Goal: Task Accomplishment & Management: Manage account settings

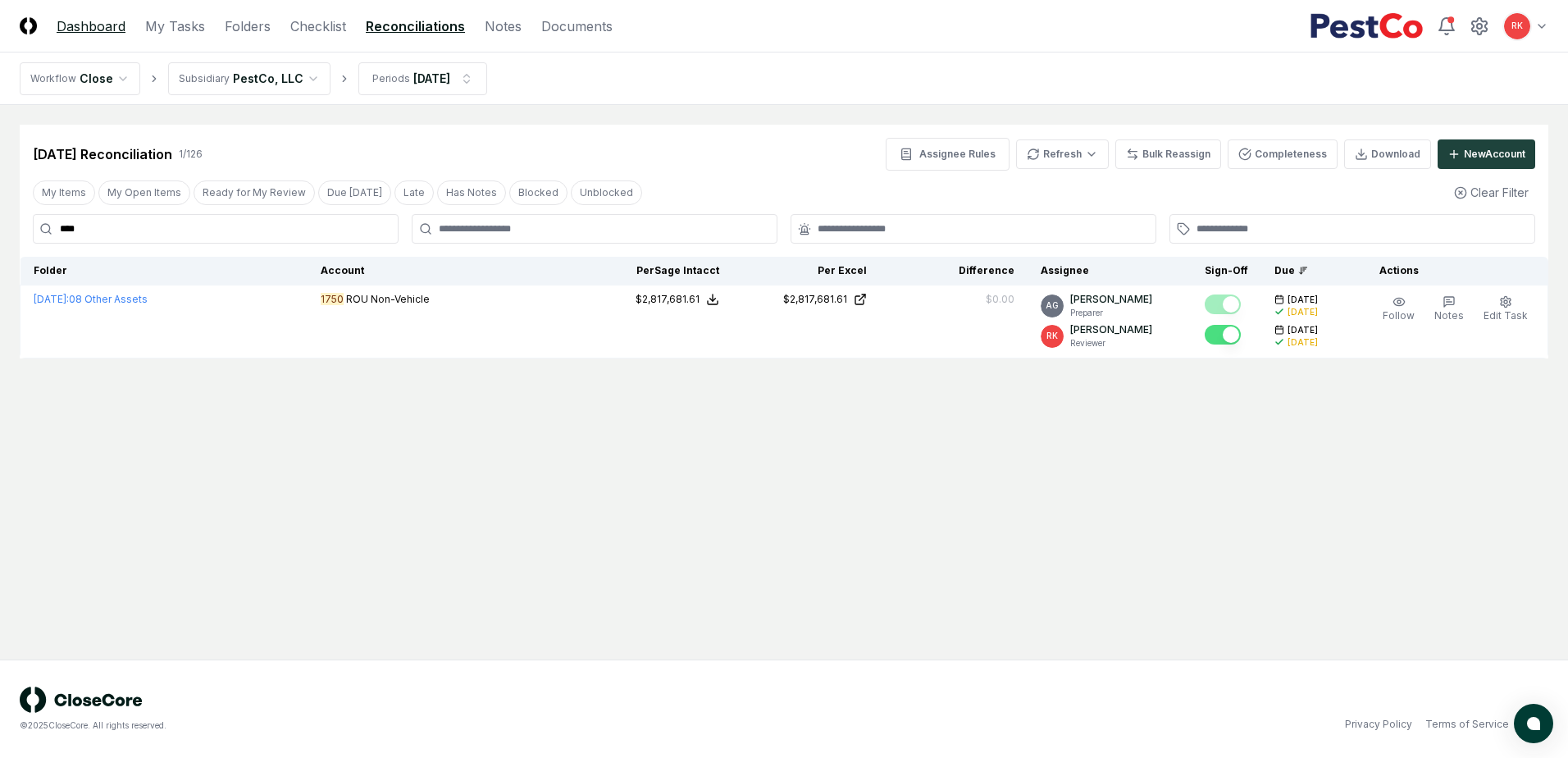
click at [74, 25] on link "Dashboard" at bounding box center [90, 26] width 69 height 20
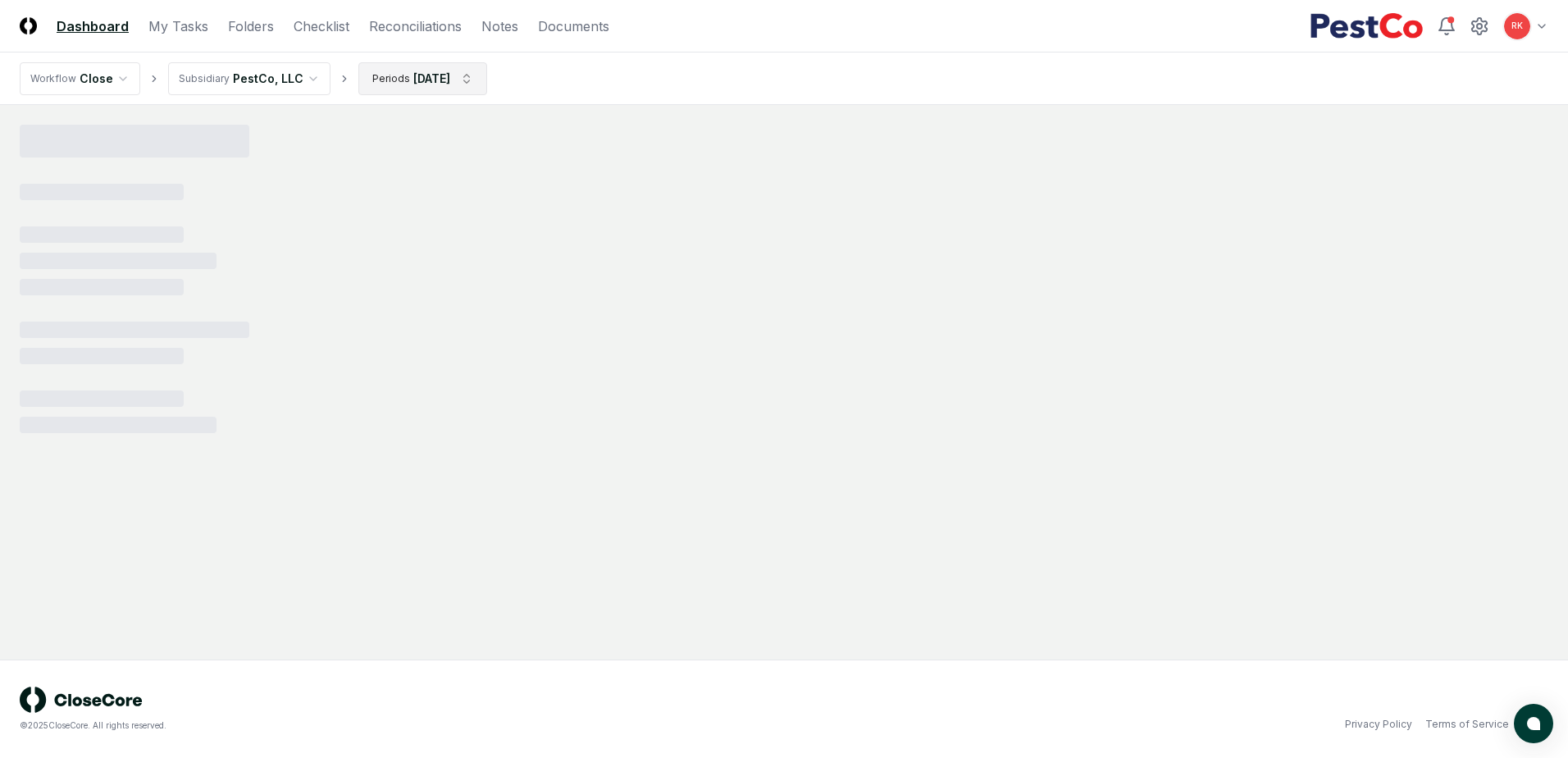
click at [449, 92] on html "CloseCore Dashboard My Tasks Folders Checklist Reconciliations Notes Documents …" at bounding box center [784, 379] width 1568 height 758
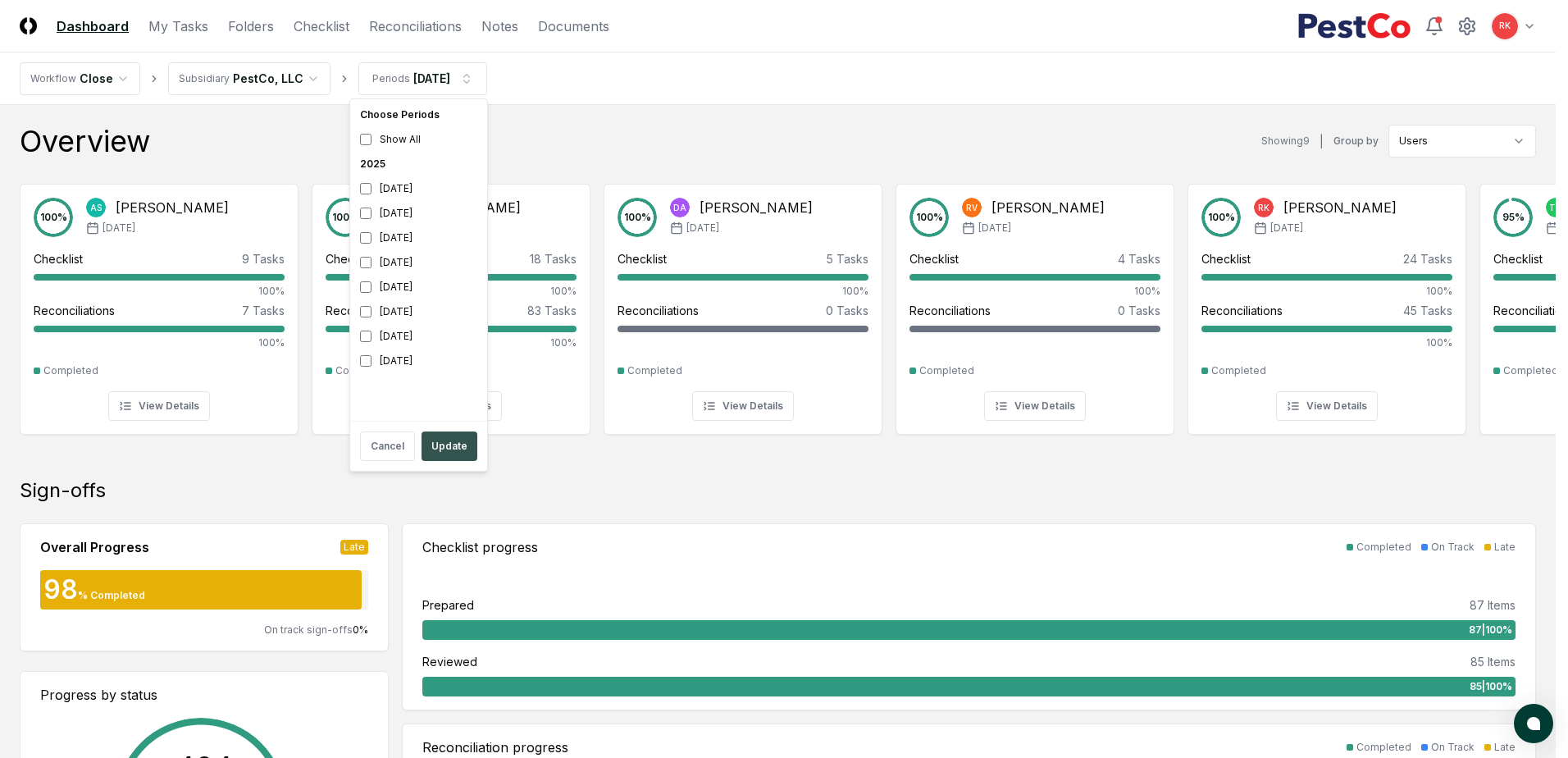
click at [433, 435] on button "Update" at bounding box center [449, 446] width 55 height 29
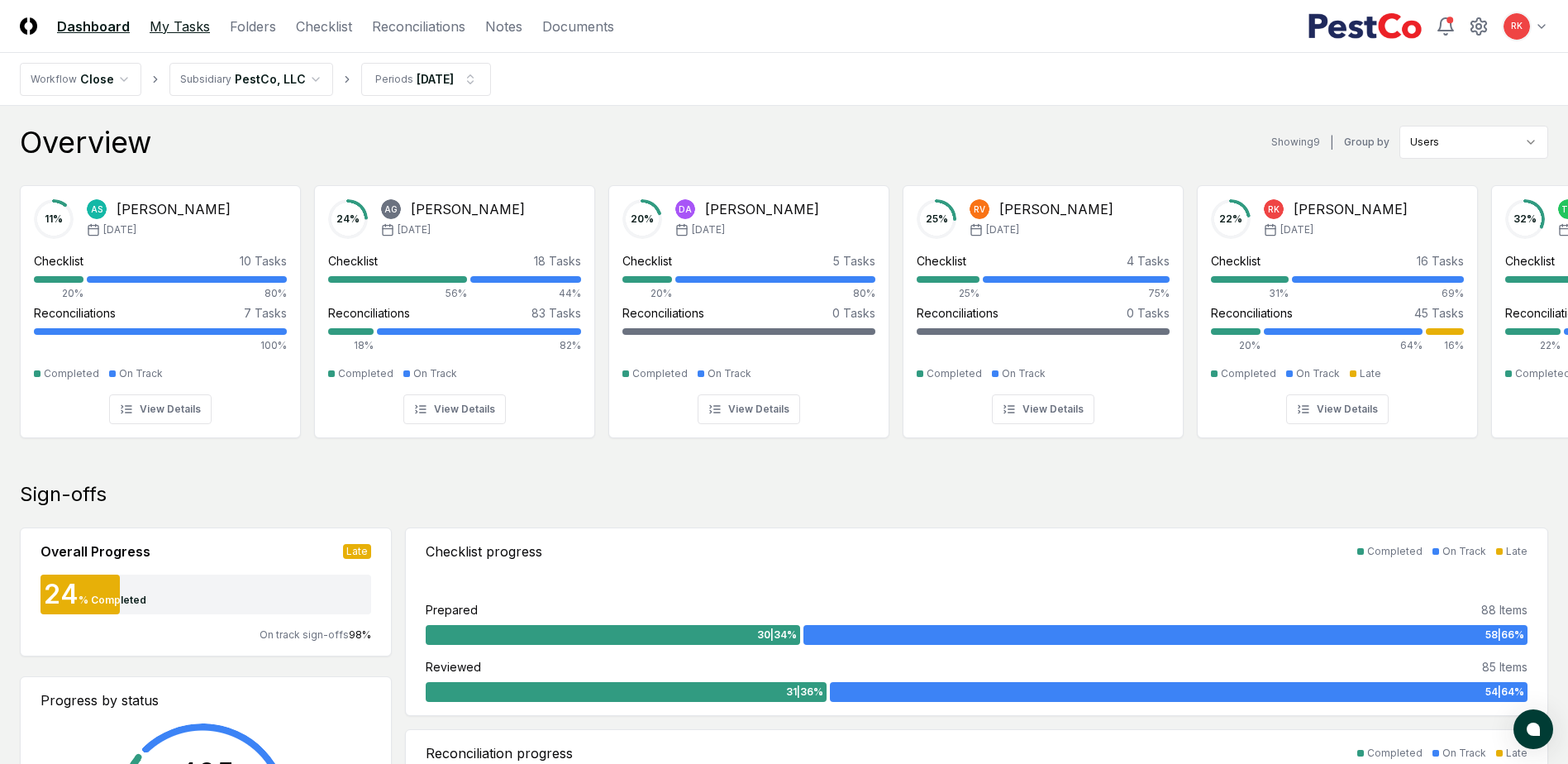
click at [193, 30] on link "My Tasks" at bounding box center [179, 26] width 60 height 20
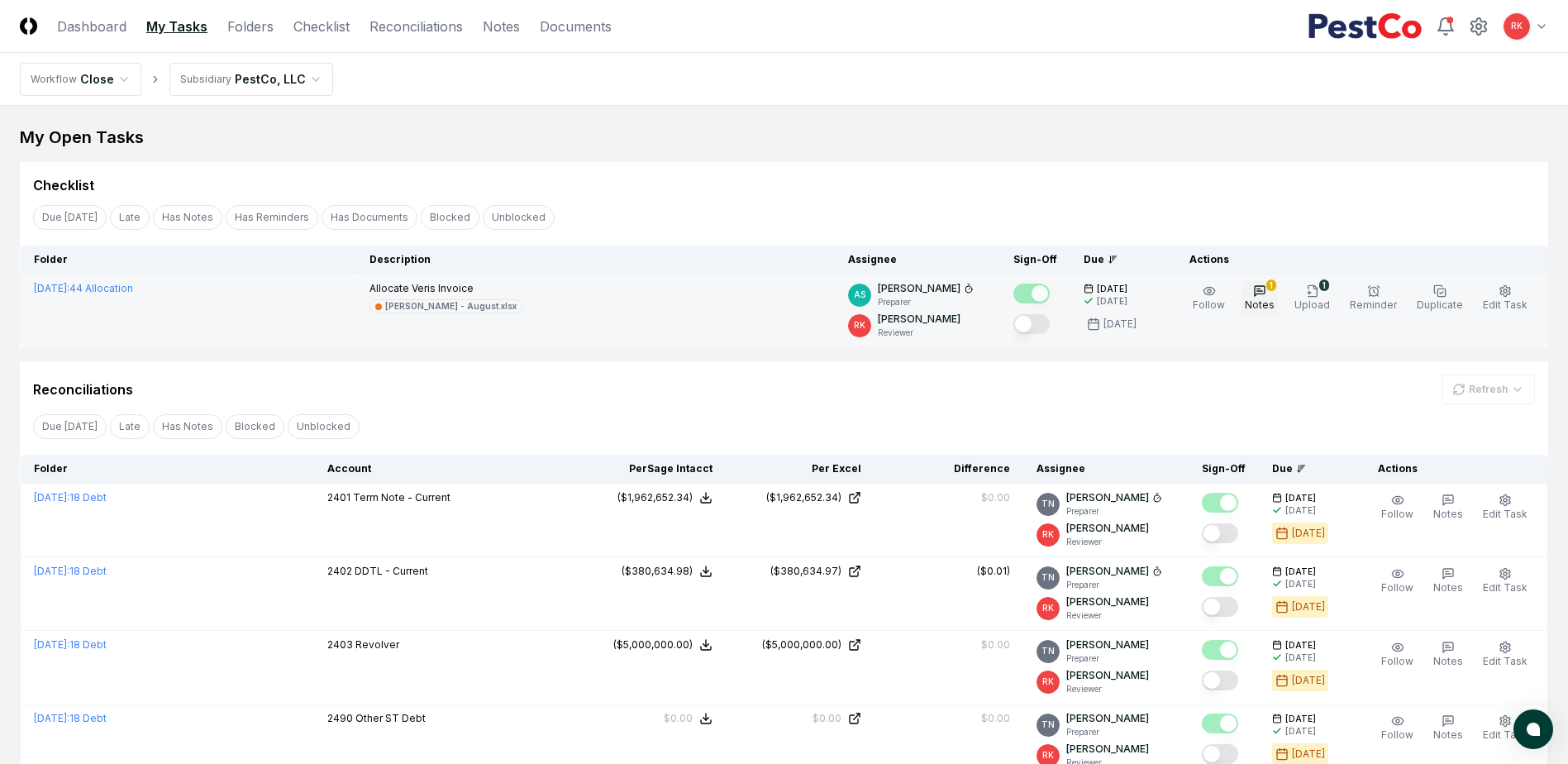
click at [1267, 291] on icon "button" at bounding box center [1259, 291] width 13 height 13
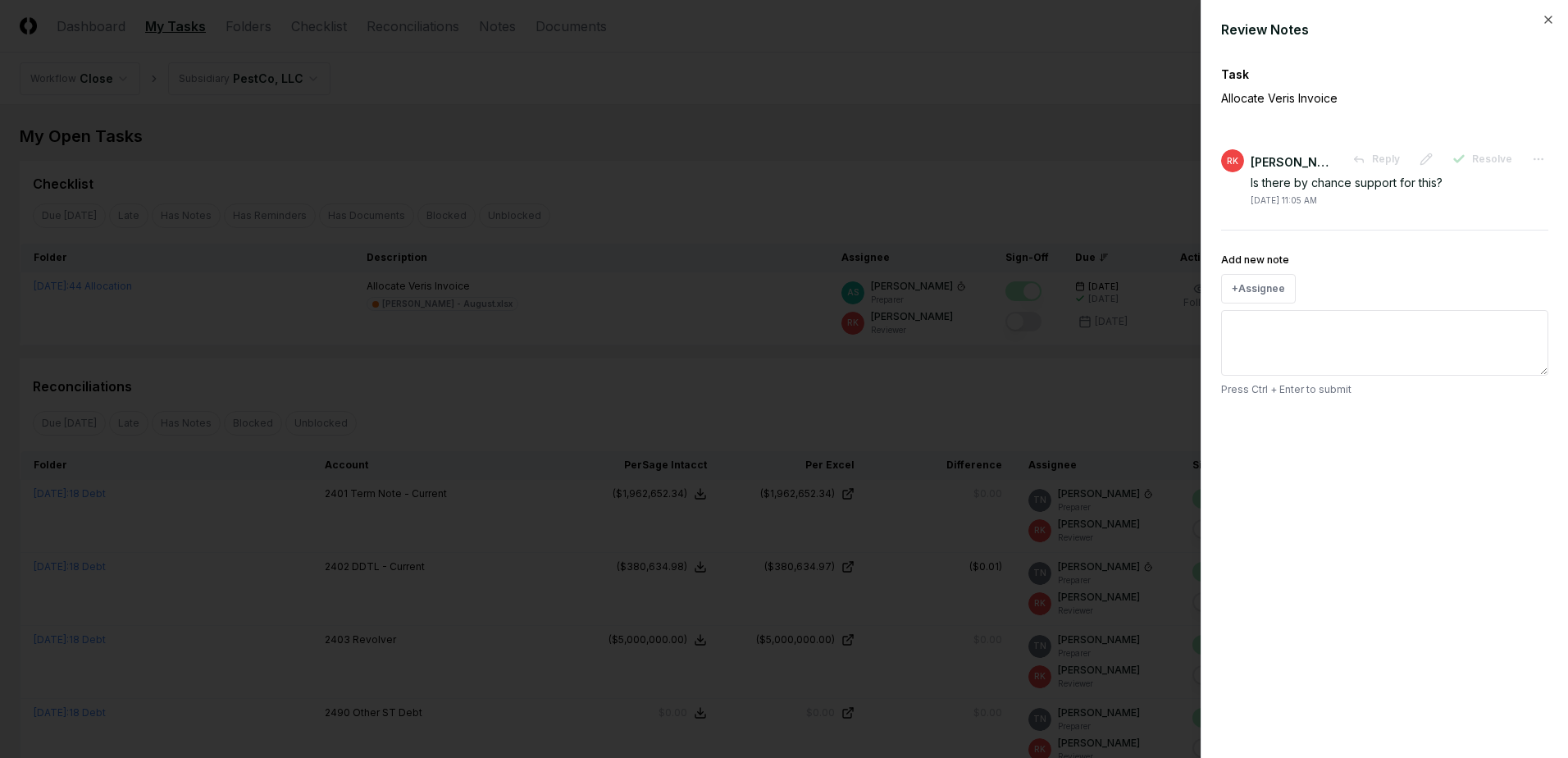
click at [961, 437] on div at bounding box center [784, 379] width 1568 height 758
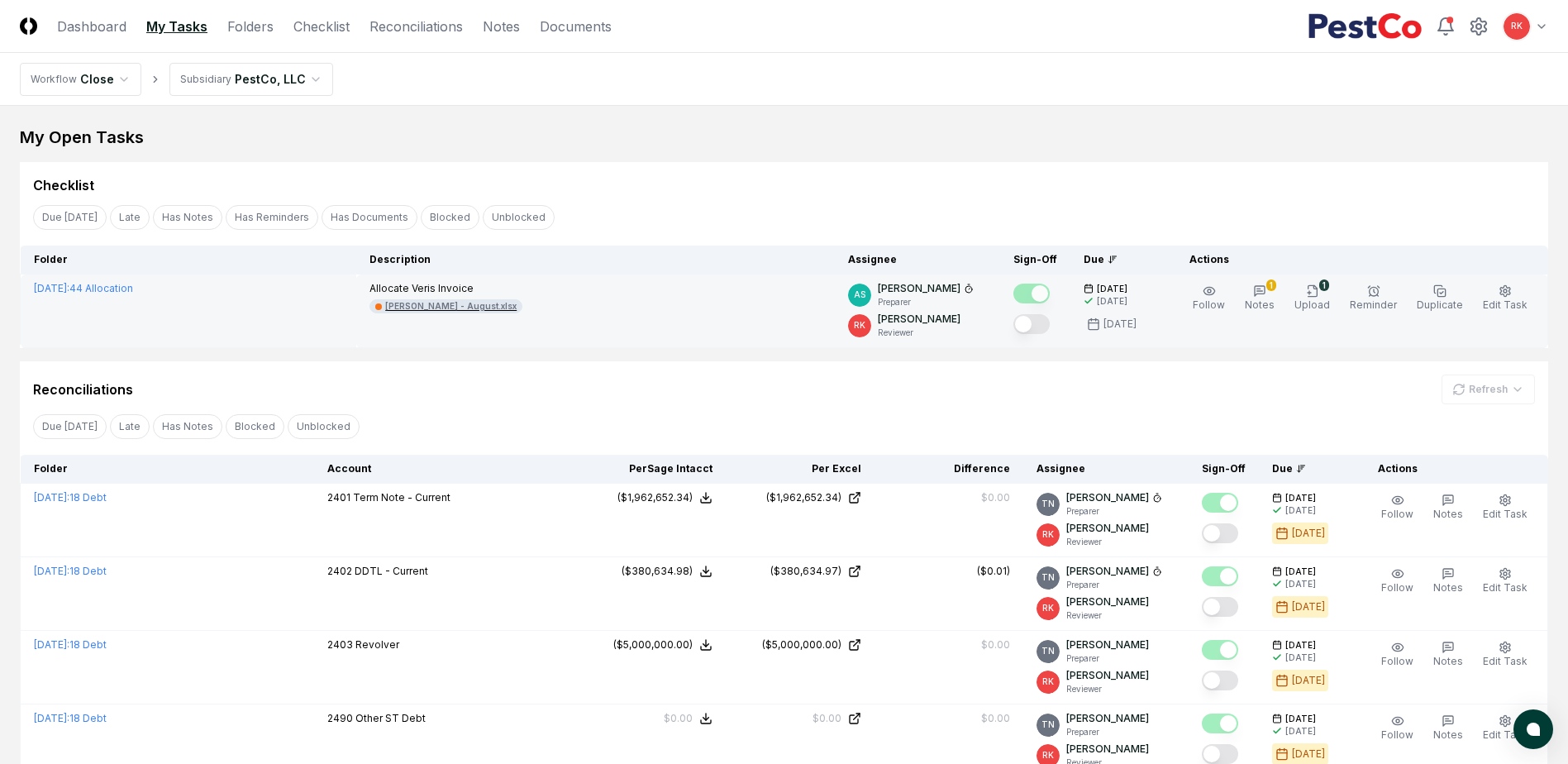
click at [516, 308] on div "Veris - JE - August.xlsx" at bounding box center [451, 307] width 131 height 13
click at [1044, 327] on button "Mark complete" at bounding box center [1031, 324] width 36 height 20
click at [1519, 291] on button "Edit Task" at bounding box center [1505, 298] width 51 height 35
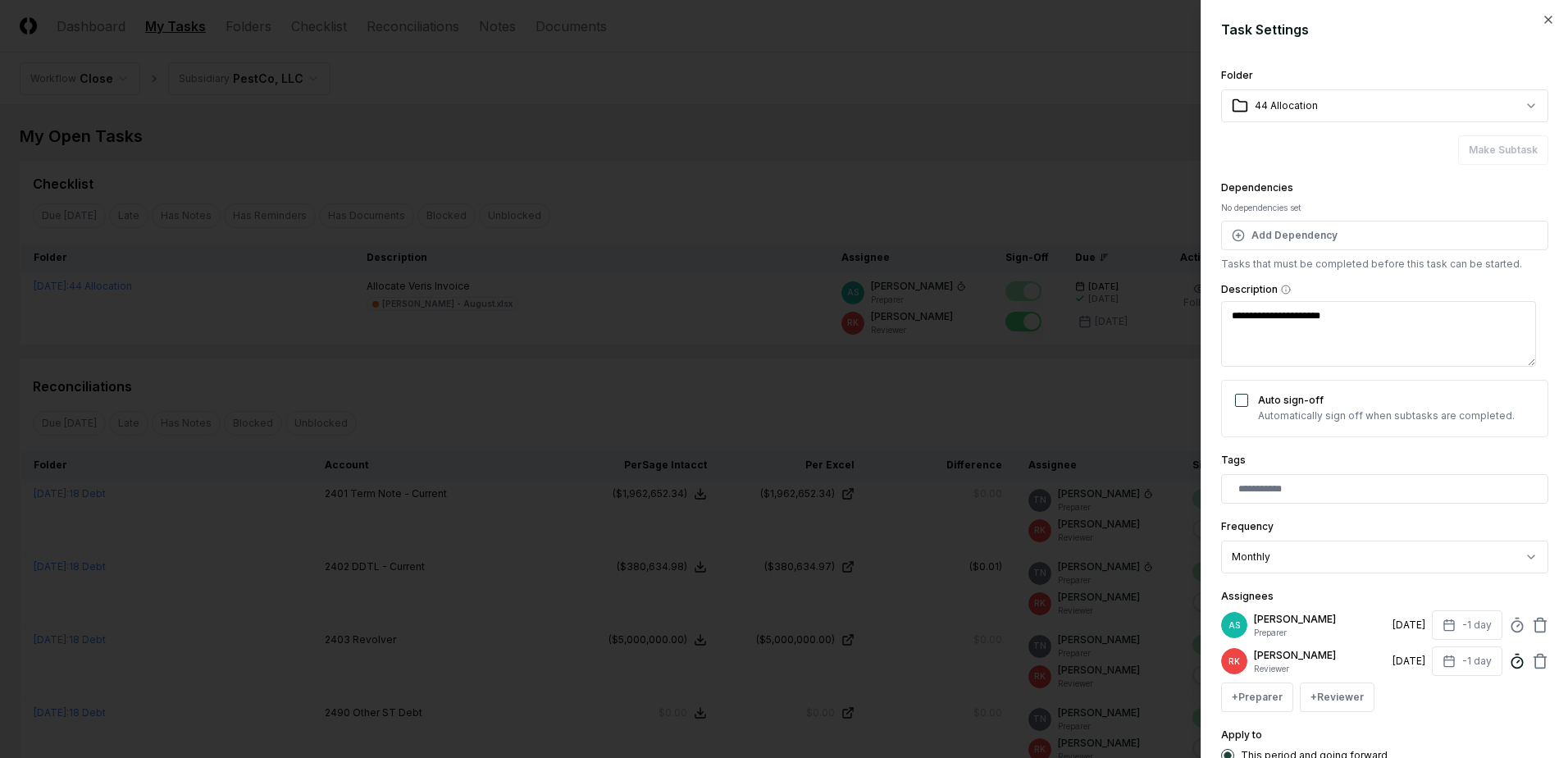
click at [1509, 665] on icon at bounding box center [1517, 661] width 16 height 16
click at [1217, 606] on div "**********" at bounding box center [1384, 379] width 368 height 758
drag, startPoint x: 1297, startPoint y: 618, endPoint x: 1225, endPoint y: 604, distance: 73.3
click at [1225, 604] on div "Assignees AS Aaron Steele Preparer 8/29/2025 -1 day RK Ryan Klapper Reviewer 8/…" at bounding box center [1384, 649] width 328 height 126
drag, startPoint x: 1286, startPoint y: 619, endPoint x: 1257, endPoint y: 619, distance: 29.0
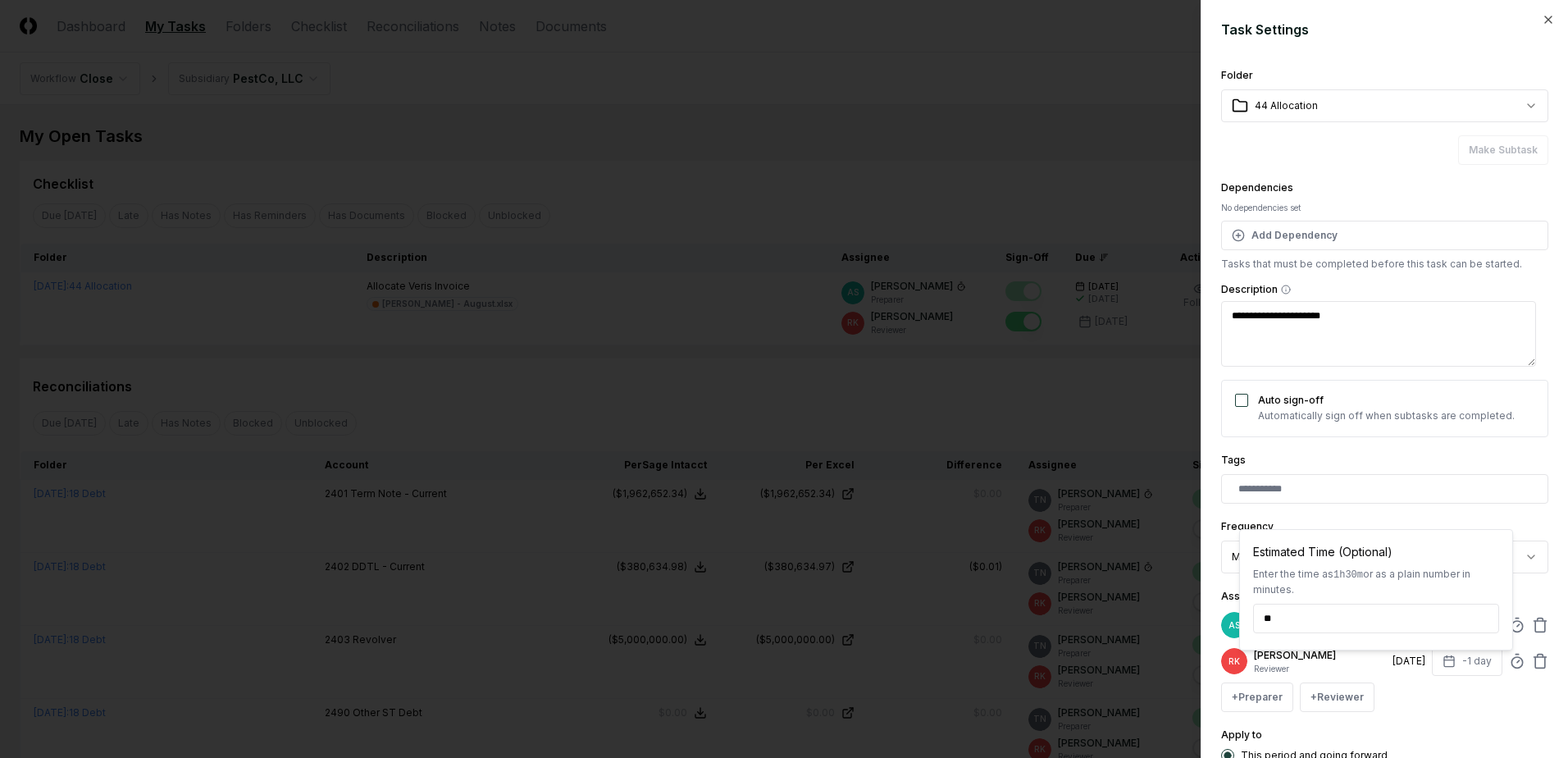
click at [1257, 619] on input "**" at bounding box center [1376, 618] width 246 height 29
type input "******"
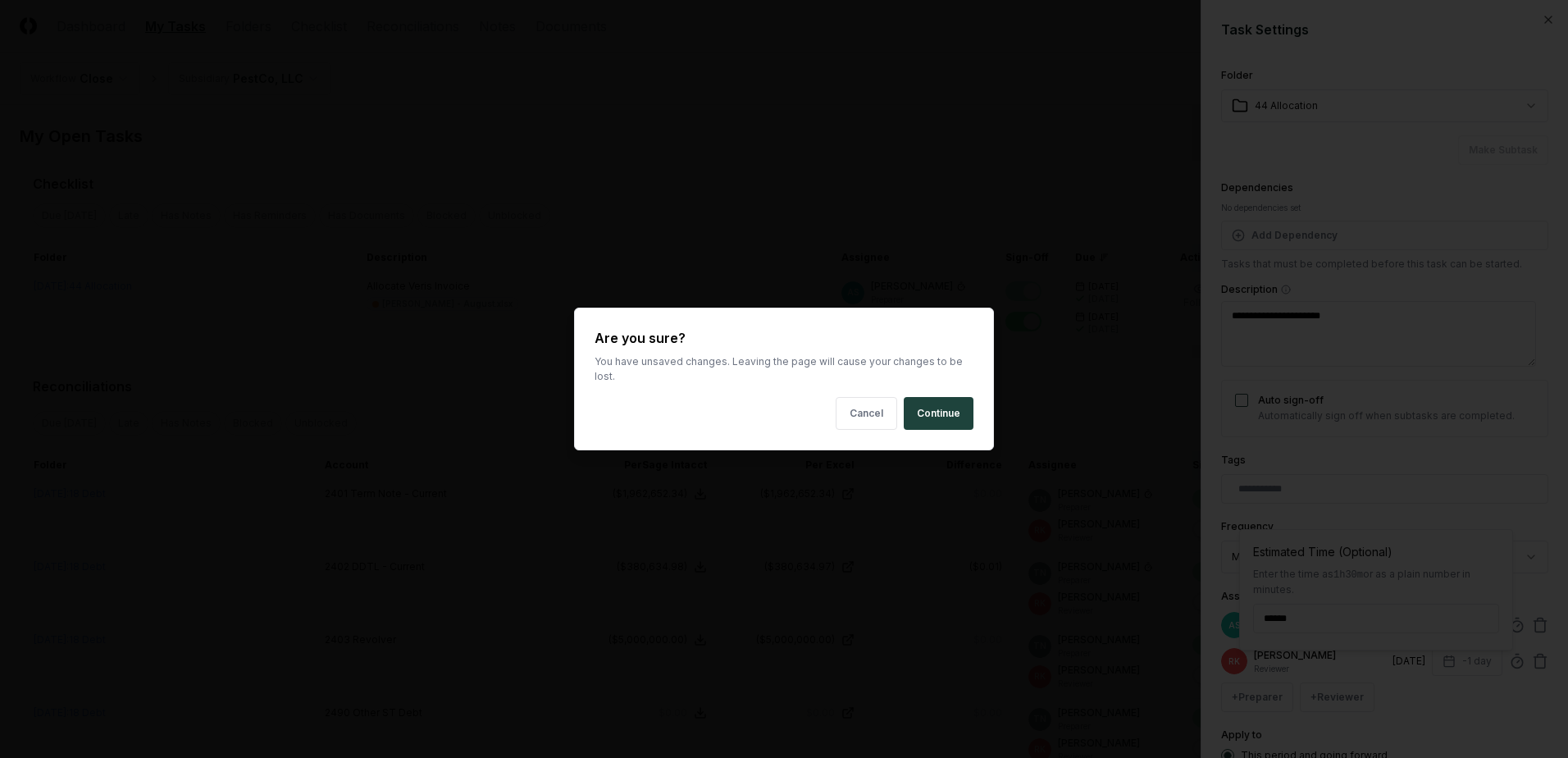
click at [1097, 416] on body "CloseCore Dashboard My Tasks Folders Checklist Reconciliations Notes Documents …" at bounding box center [777, 554] width 1556 height 1109
click at [873, 407] on button "Cancel" at bounding box center [866, 413] width 62 height 33
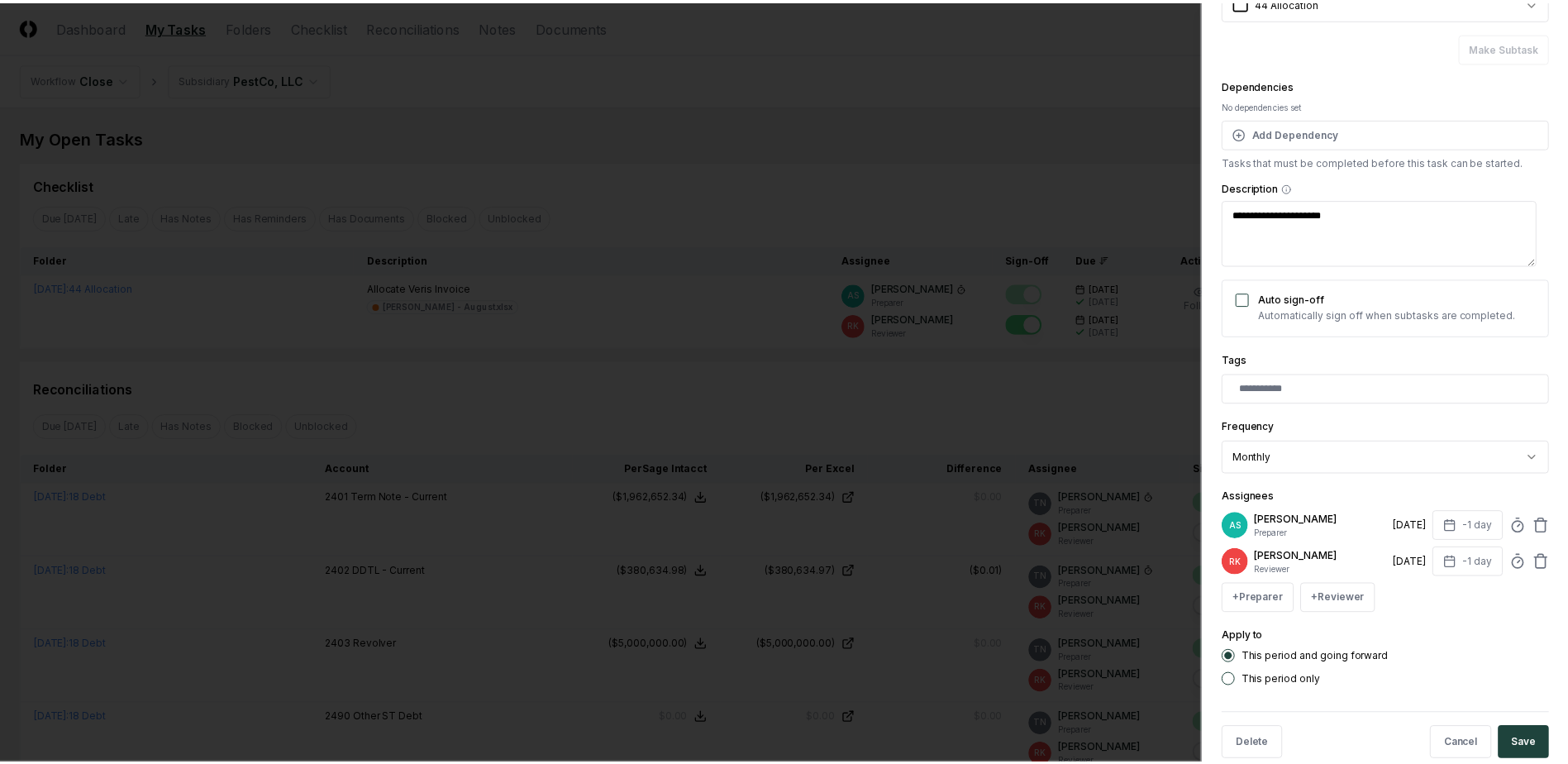
scroll to position [134, 0]
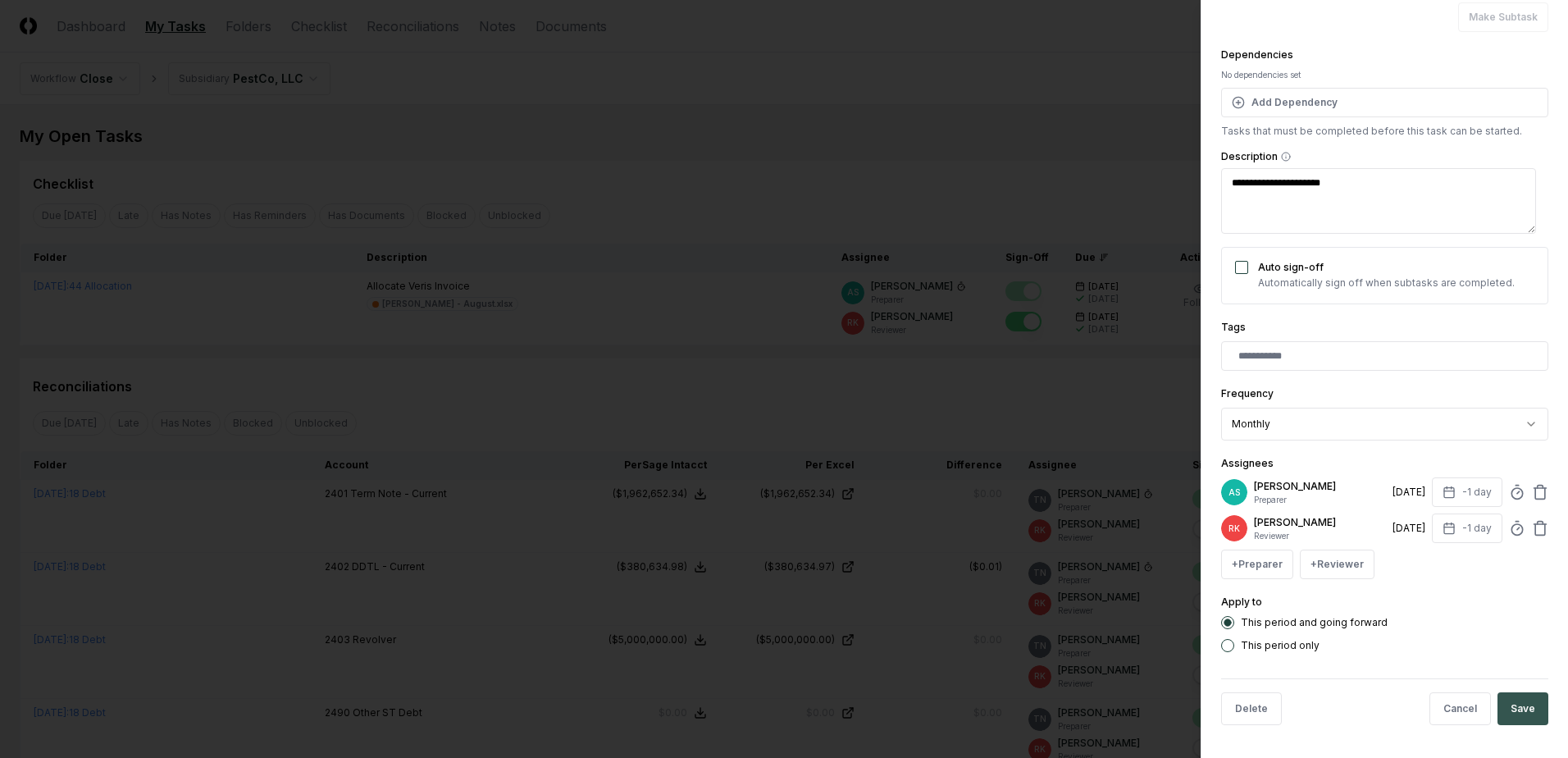
click at [1498, 699] on button "Save" at bounding box center [1522, 708] width 51 height 33
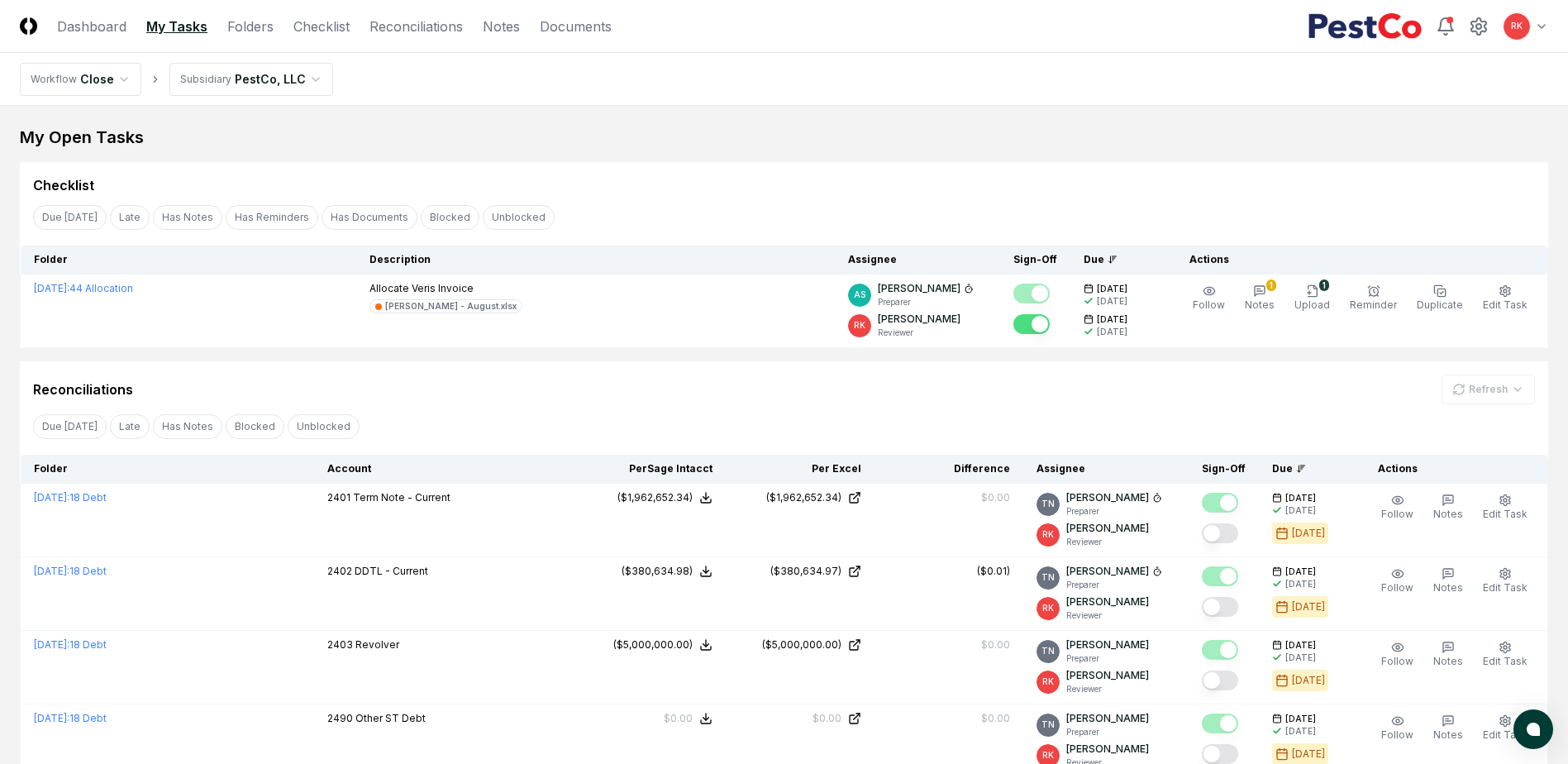
click at [1268, 389] on div "Reconciliations Refresh" at bounding box center [784, 389] width 1501 height 30
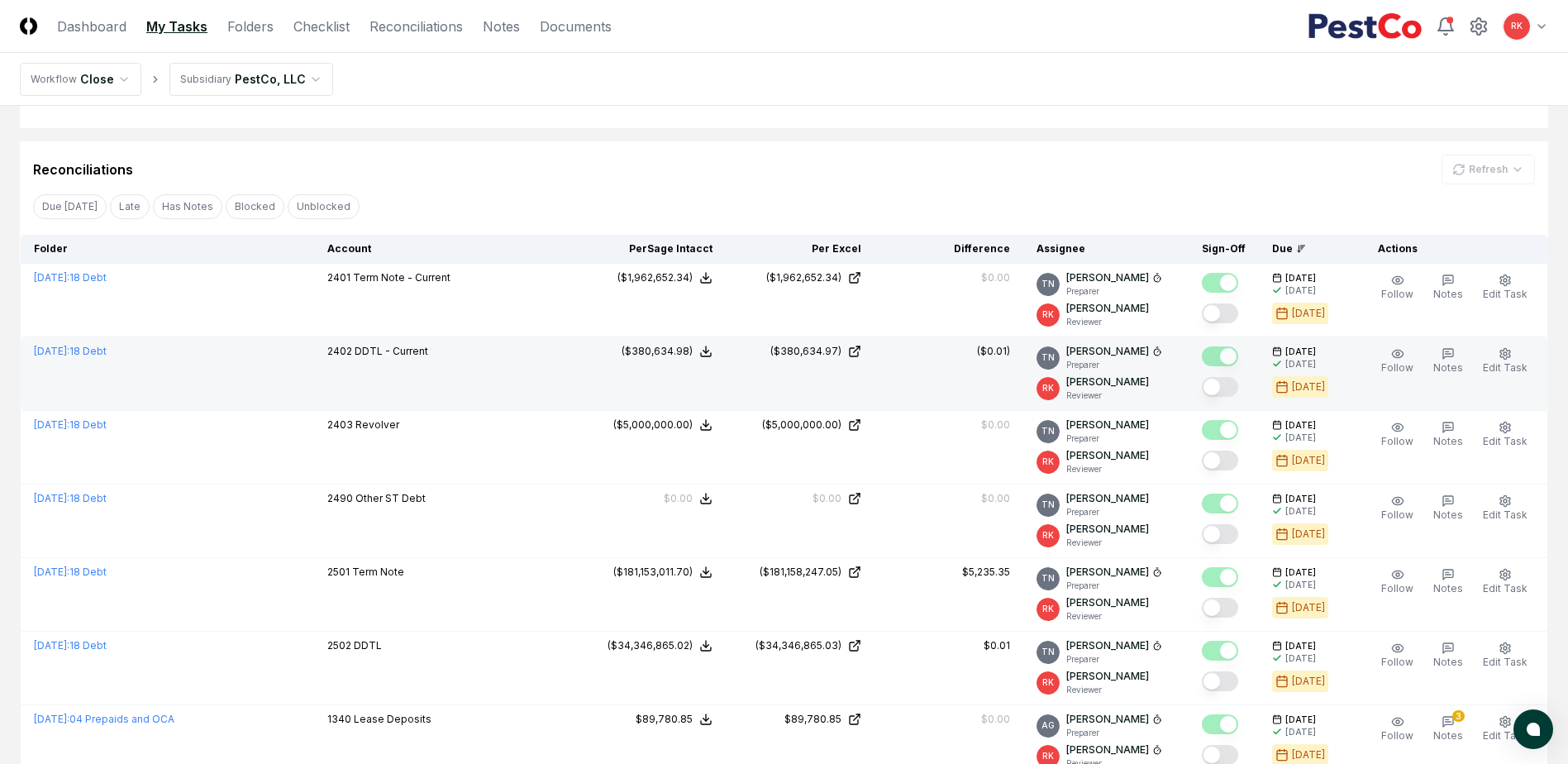
scroll to position [248, 0]
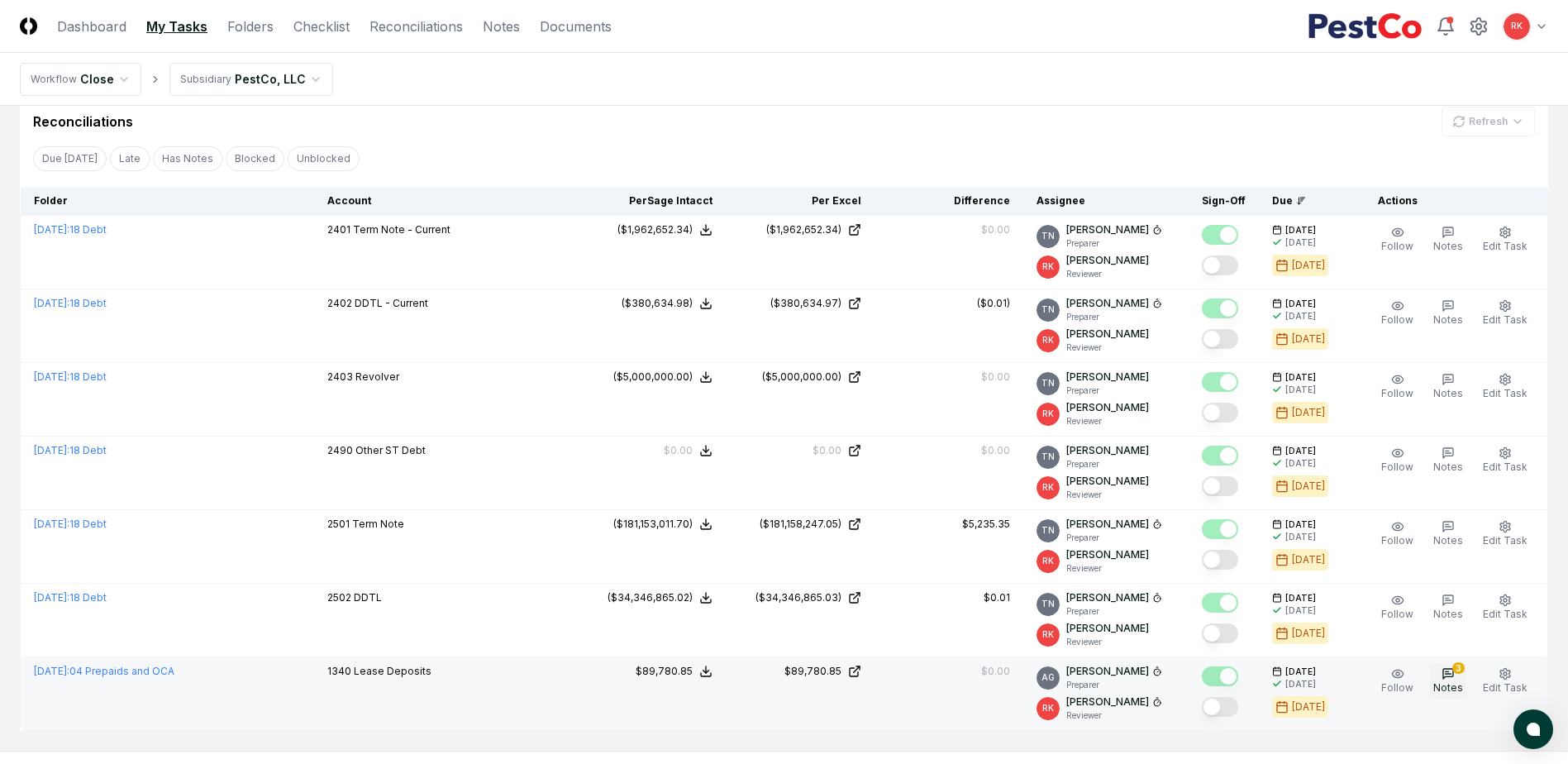
click at [1455, 687] on span "Notes" at bounding box center [1447, 688] width 30 height 13
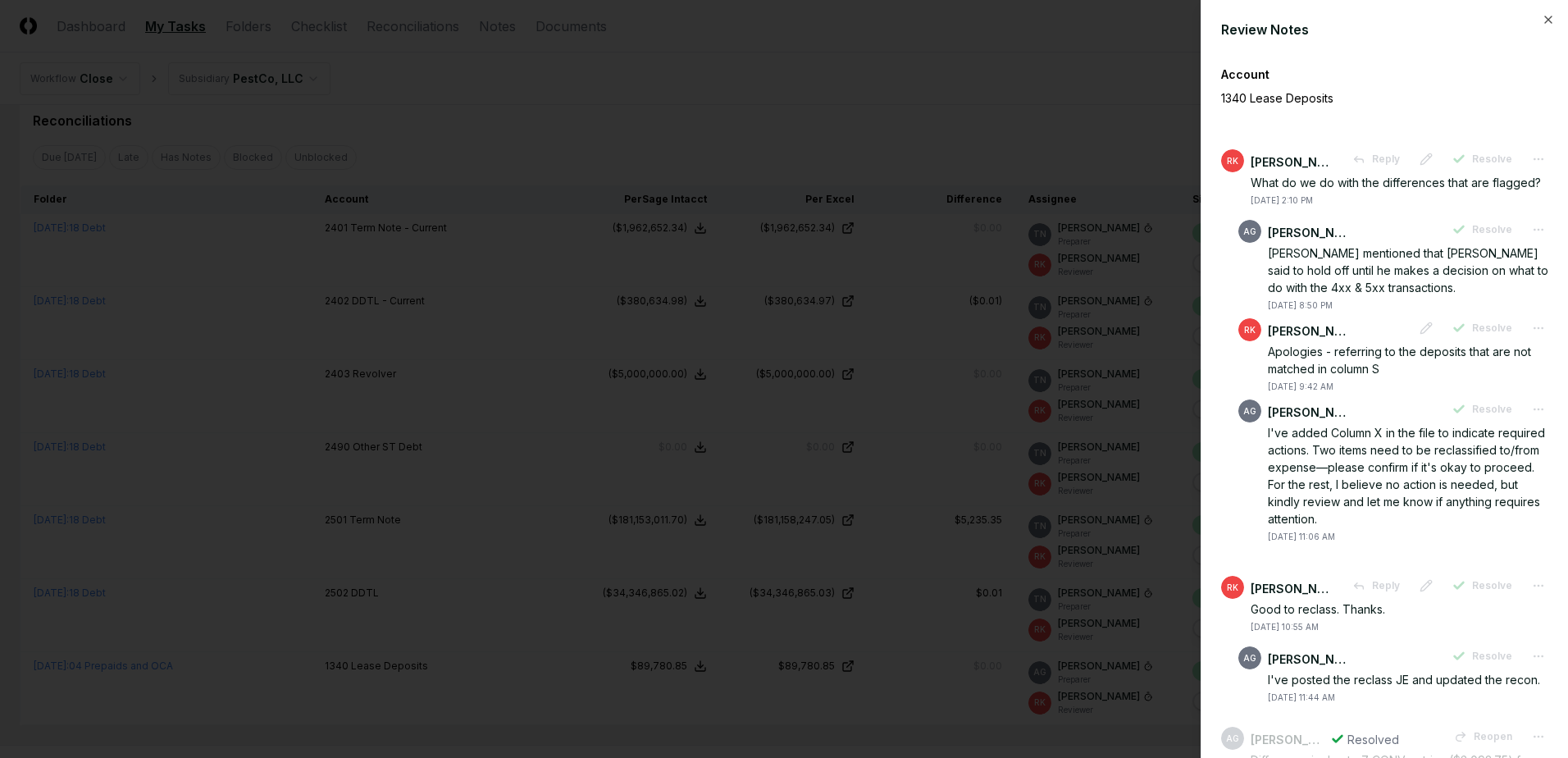
click at [899, 448] on div at bounding box center [784, 379] width 1568 height 758
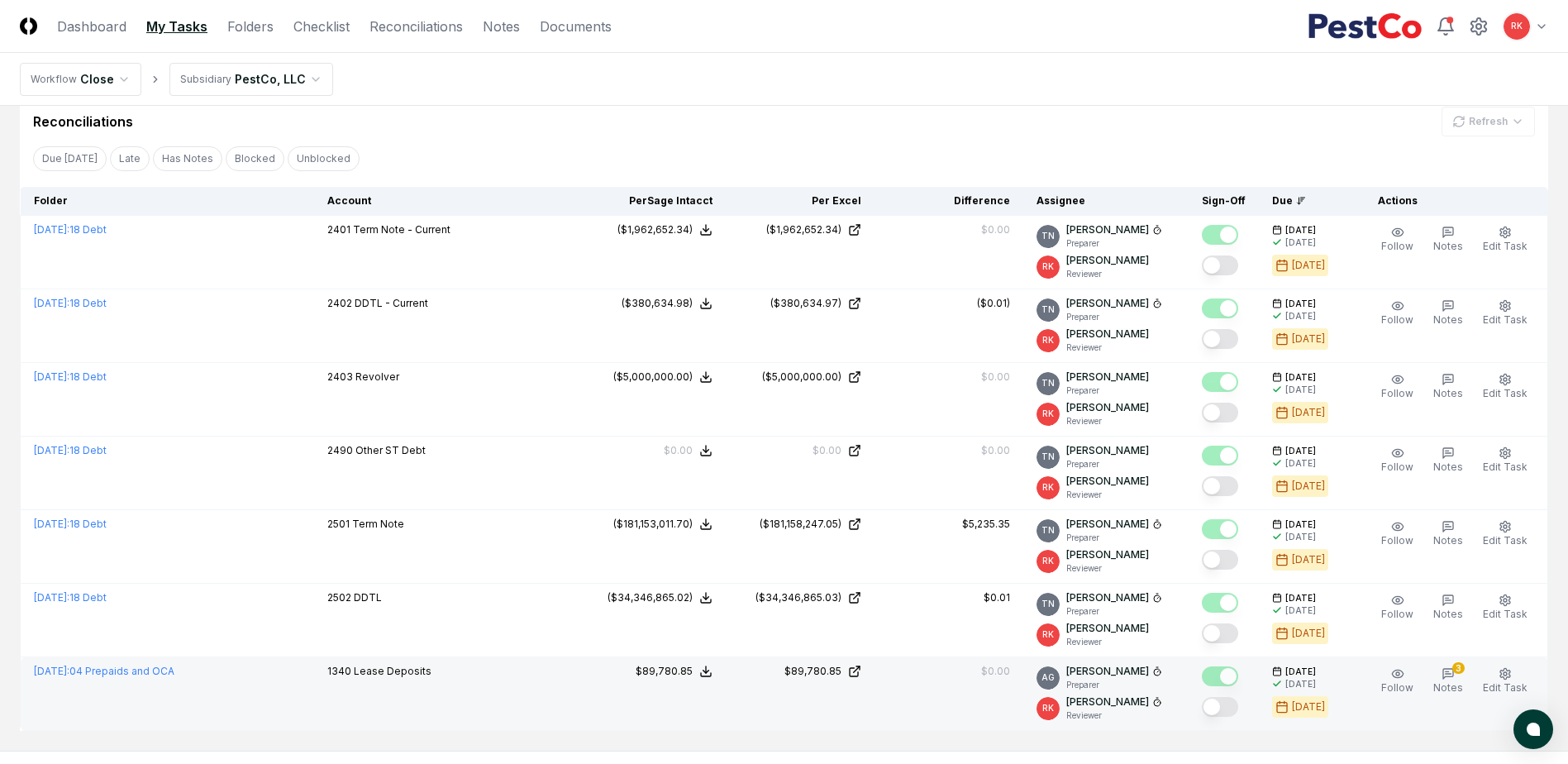
click at [1224, 709] on button "Mark complete" at bounding box center [1220, 707] width 36 height 20
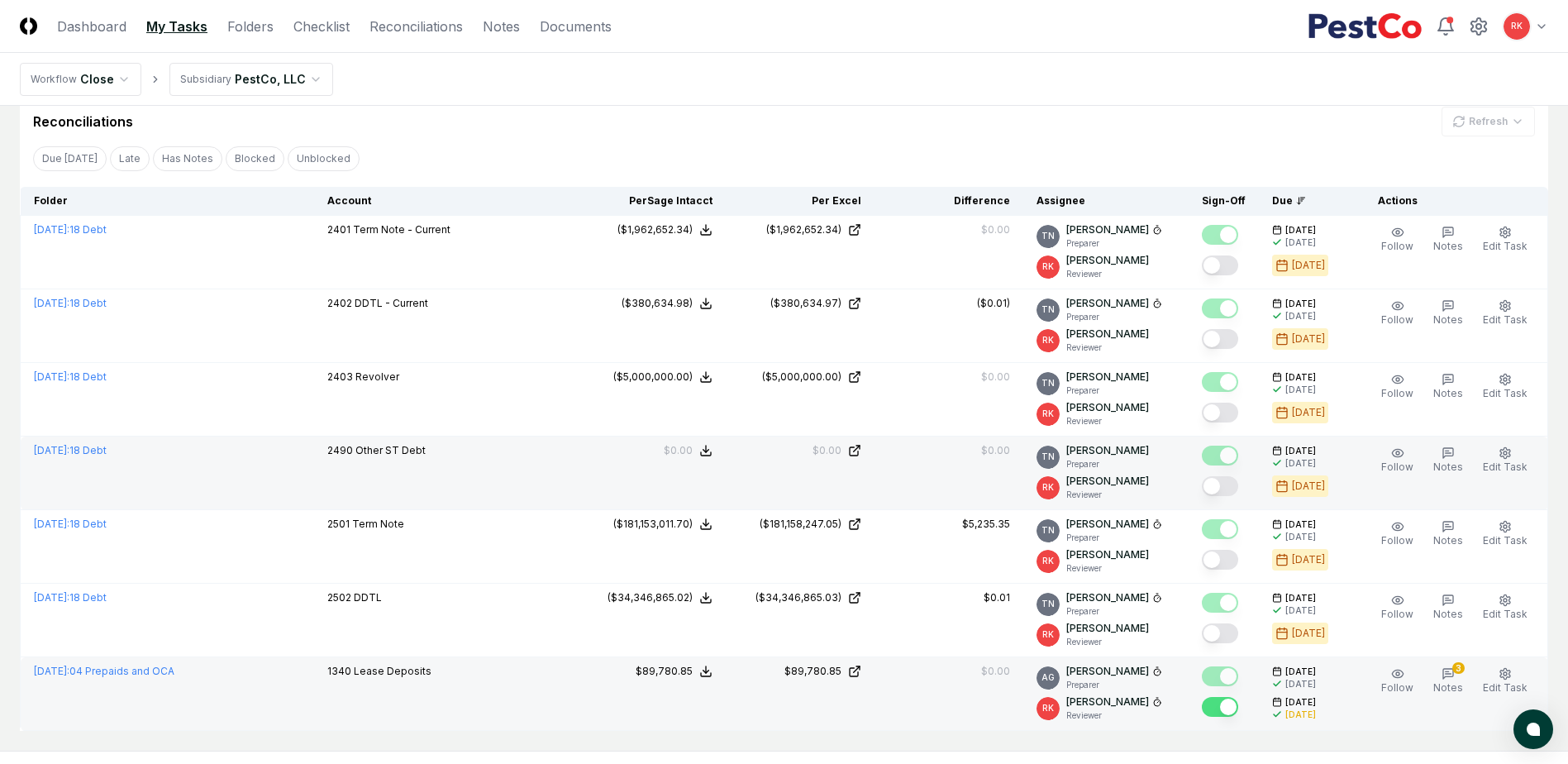
click at [1227, 490] on button "Mark complete" at bounding box center [1220, 486] width 36 height 20
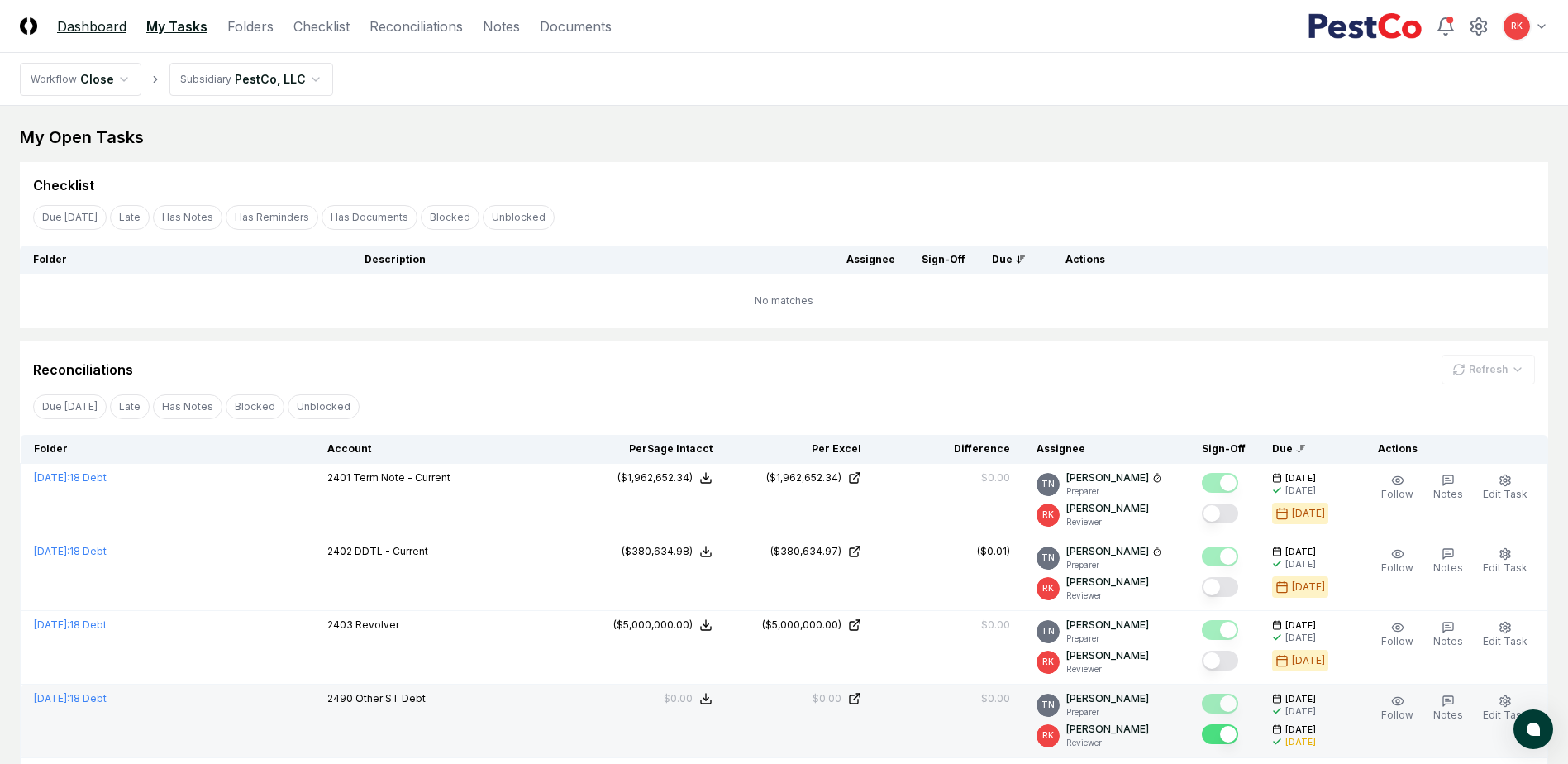
click at [108, 33] on link "Dashboard" at bounding box center [91, 26] width 69 height 20
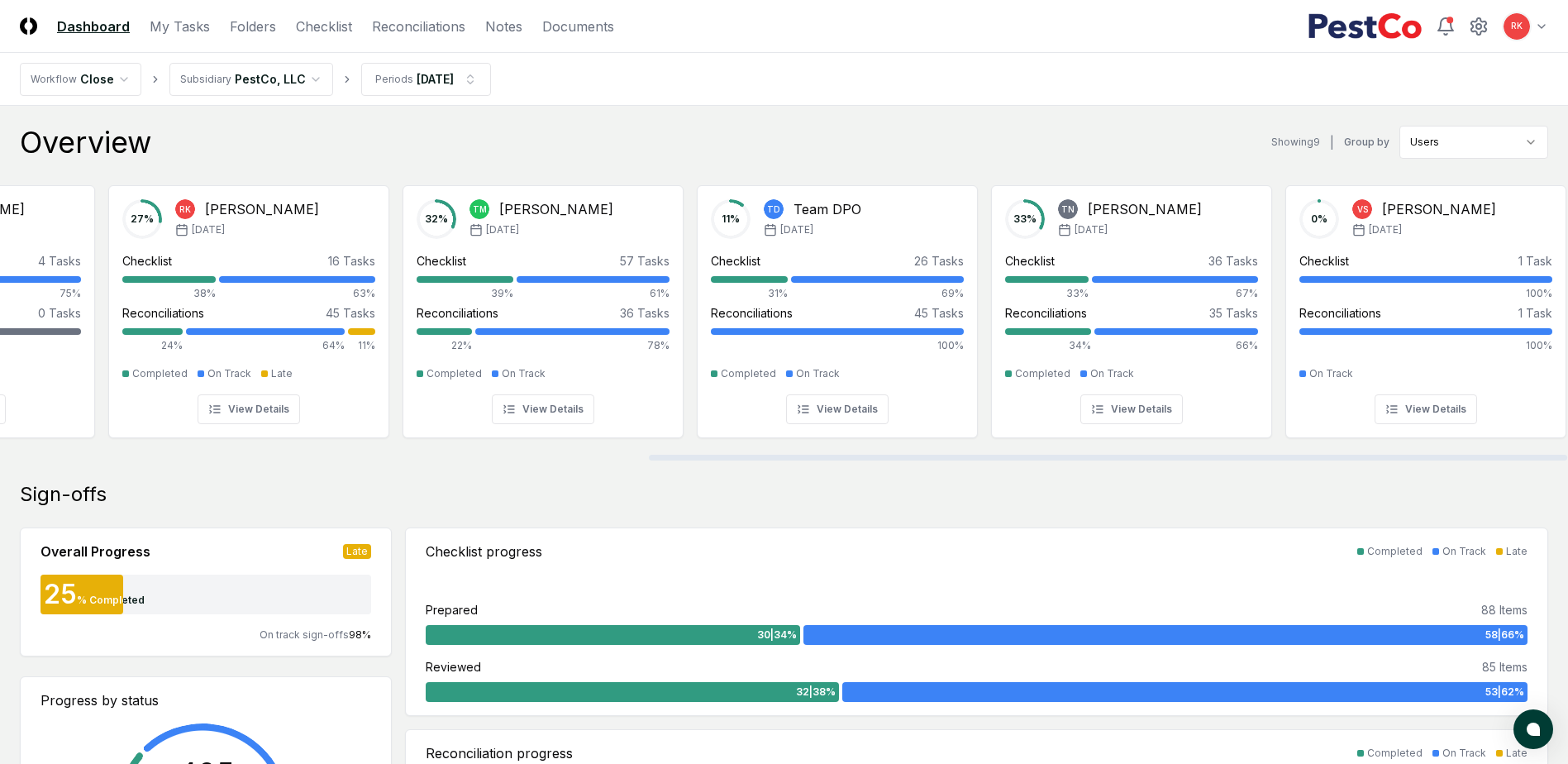
scroll to position [0, 1107]
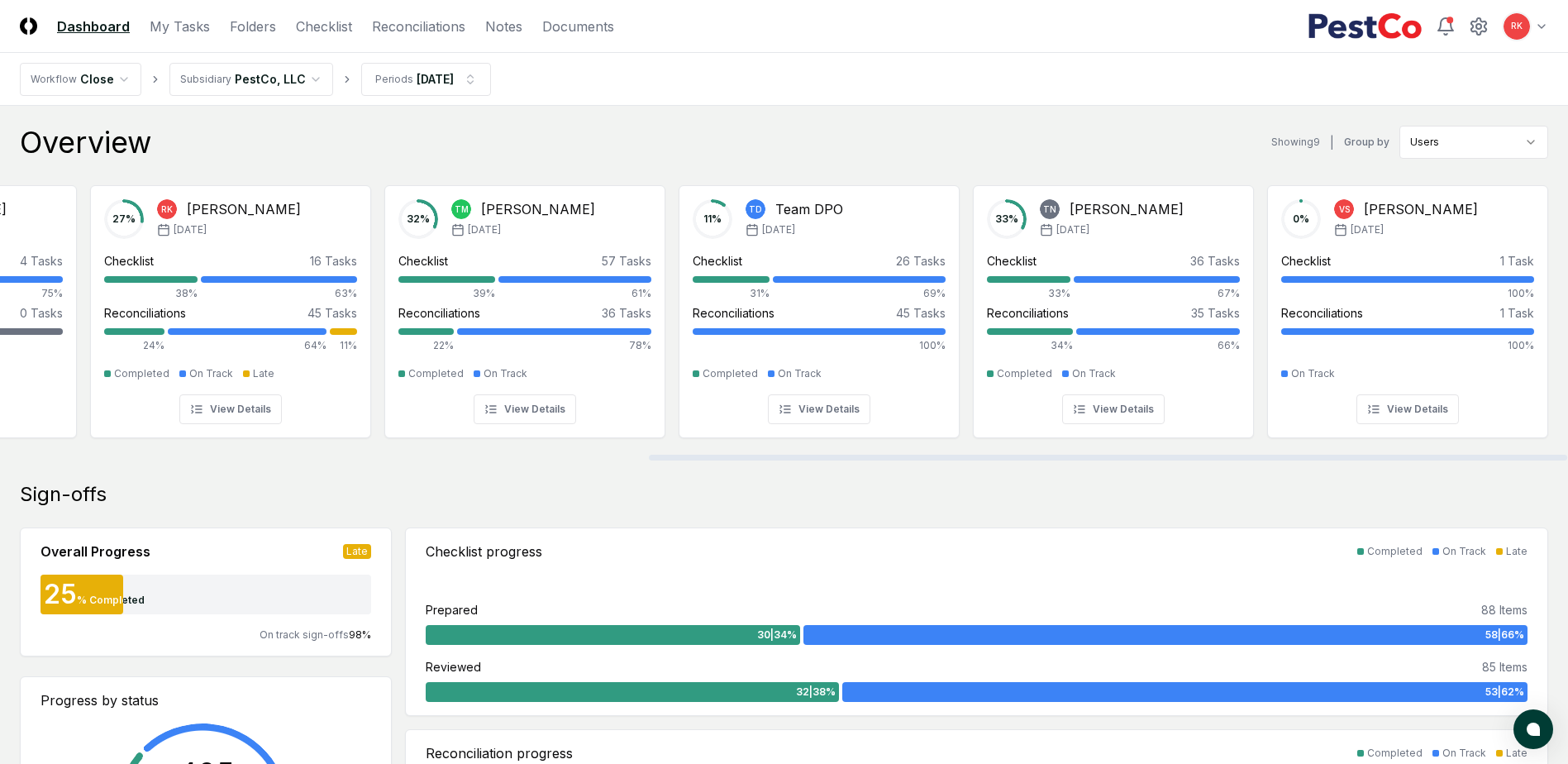
drag, startPoint x: 657, startPoint y: 457, endPoint x: 1510, endPoint y: 455, distance: 853.0
click at [1510, 455] on div at bounding box center [1107, 457] width 918 height 5
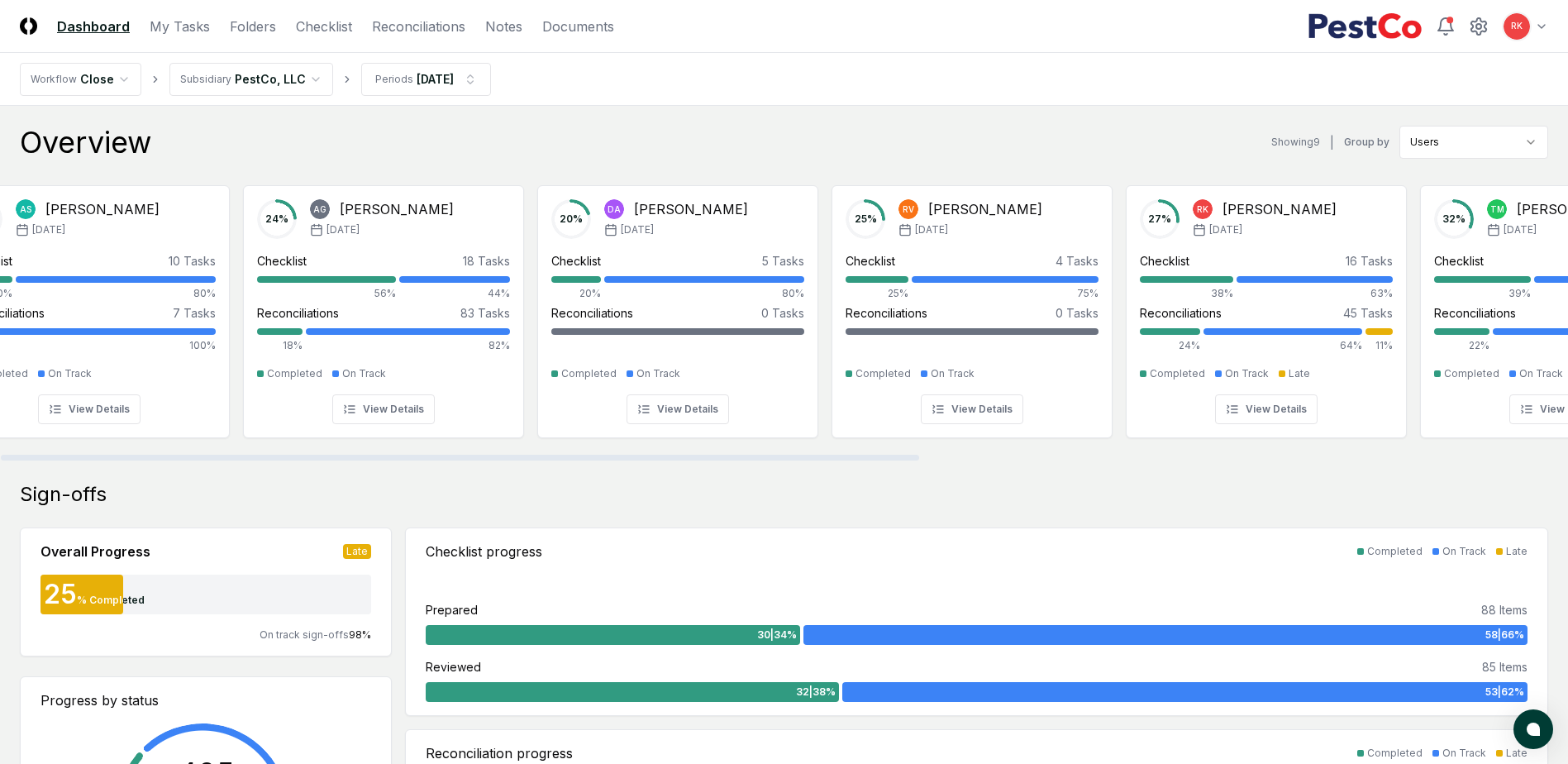
scroll to position [0, 0]
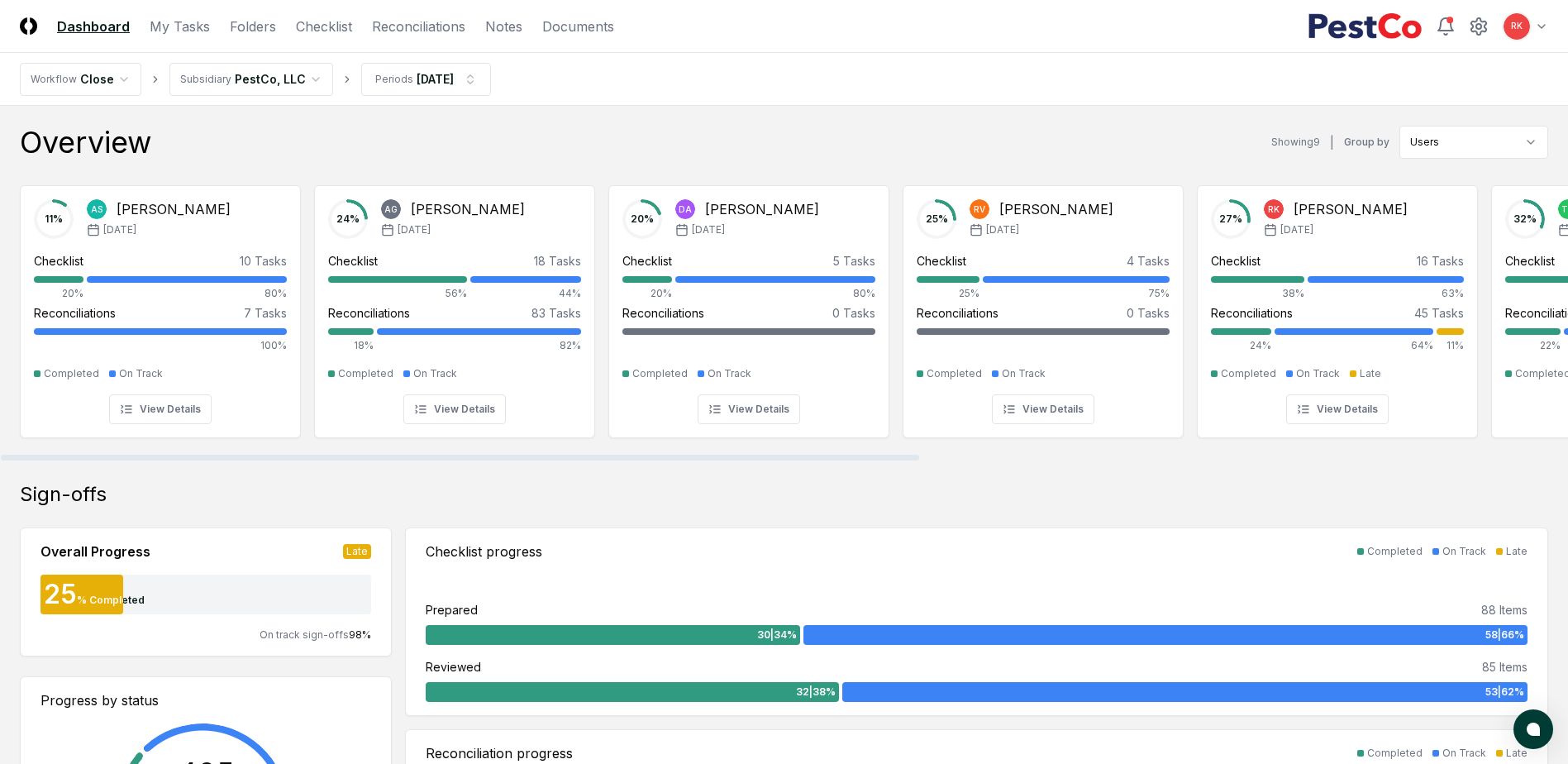
drag, startPoint x: 683, startPoint y: 459, endPoint x: -96, endPoint y: 392, distance: 781.9
click at [1, 454] on div at bounding box center [460, 457] width 918 height 5
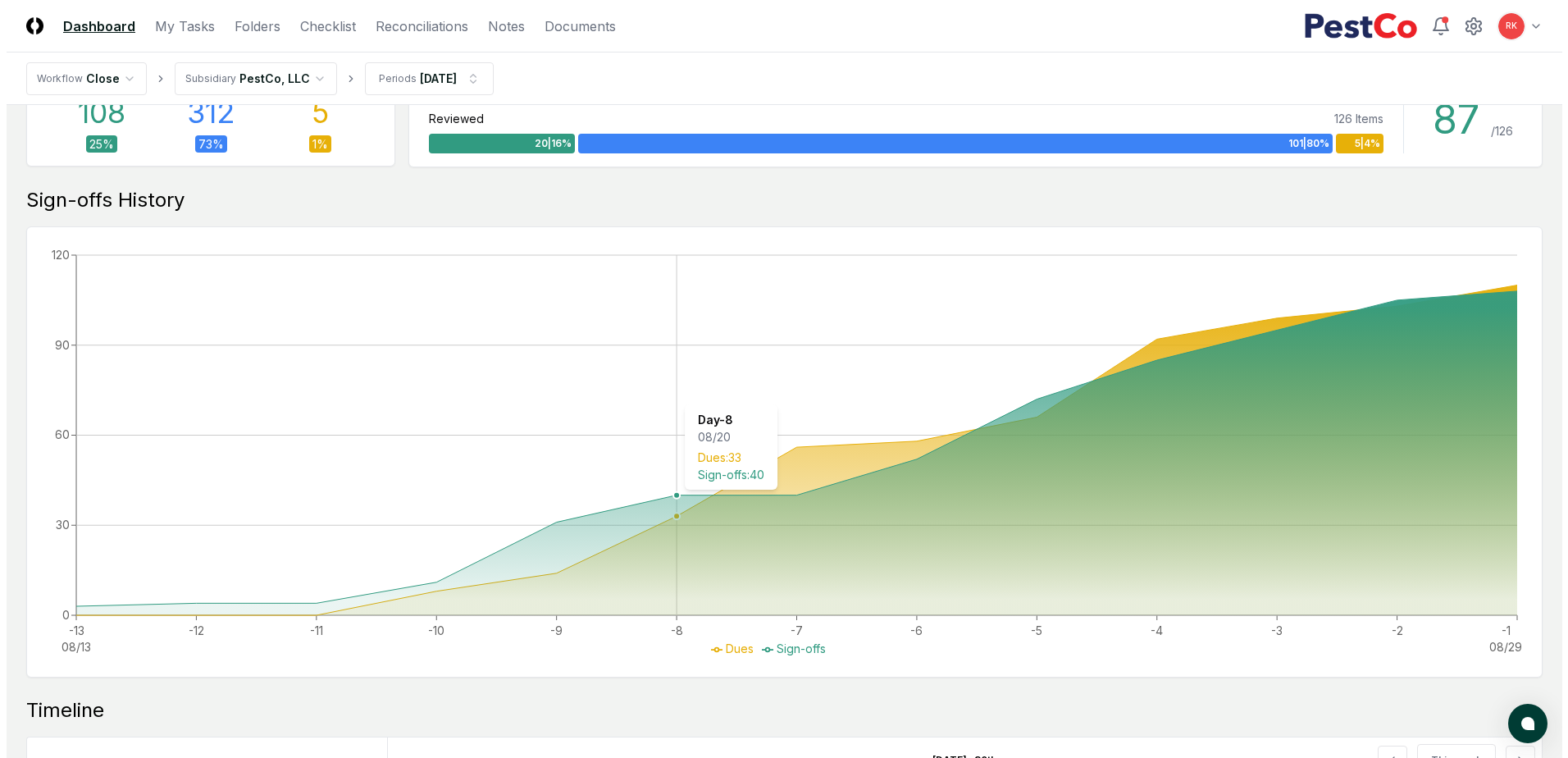
scroll to position [714, 0]
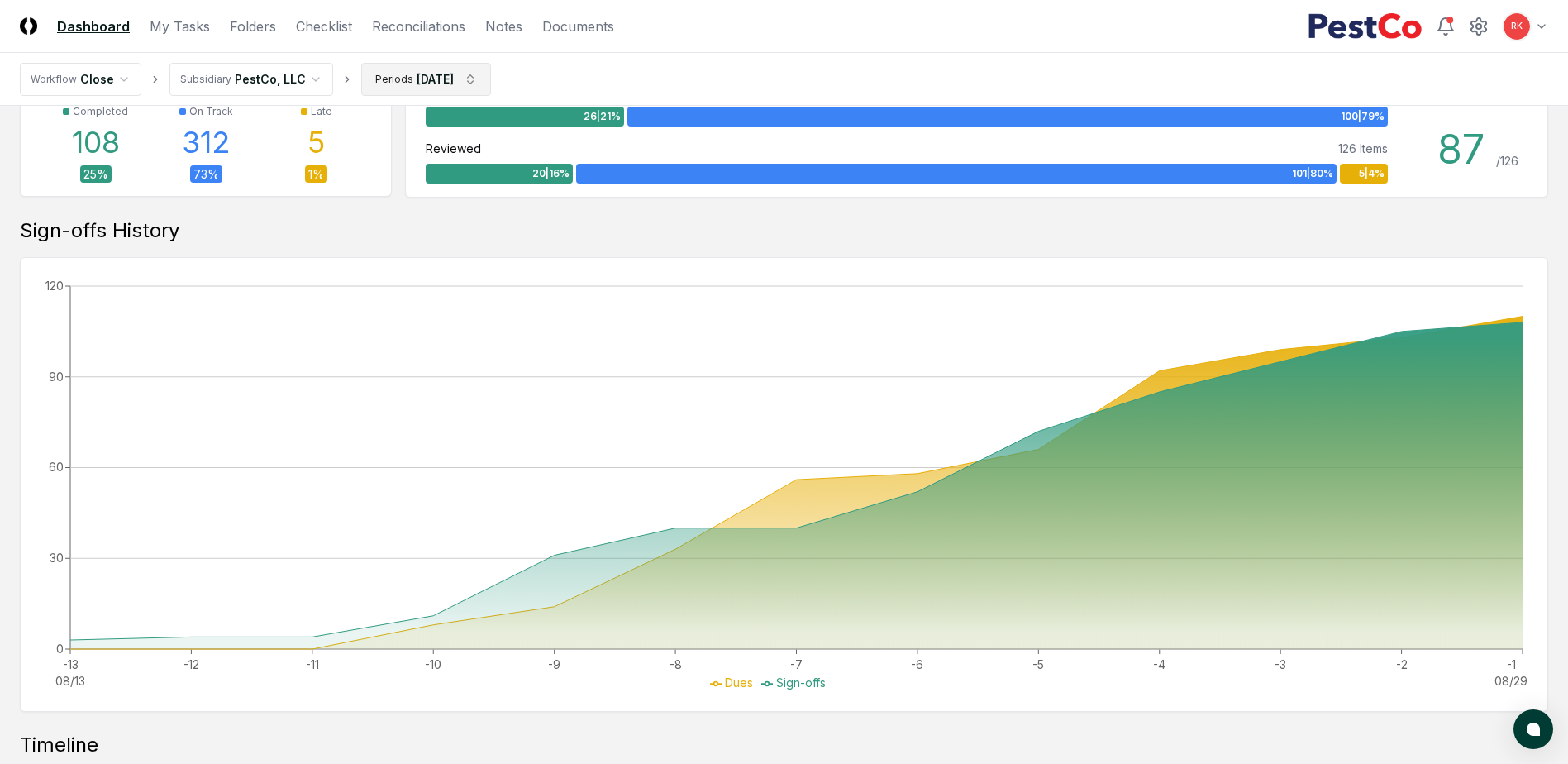
click at [453, 80] on html "CloseCore Dashboard My Tasks Folders Checklist Reconciliations Notes Documents …" at bounding box center [784, 353] width 1568 height 2145
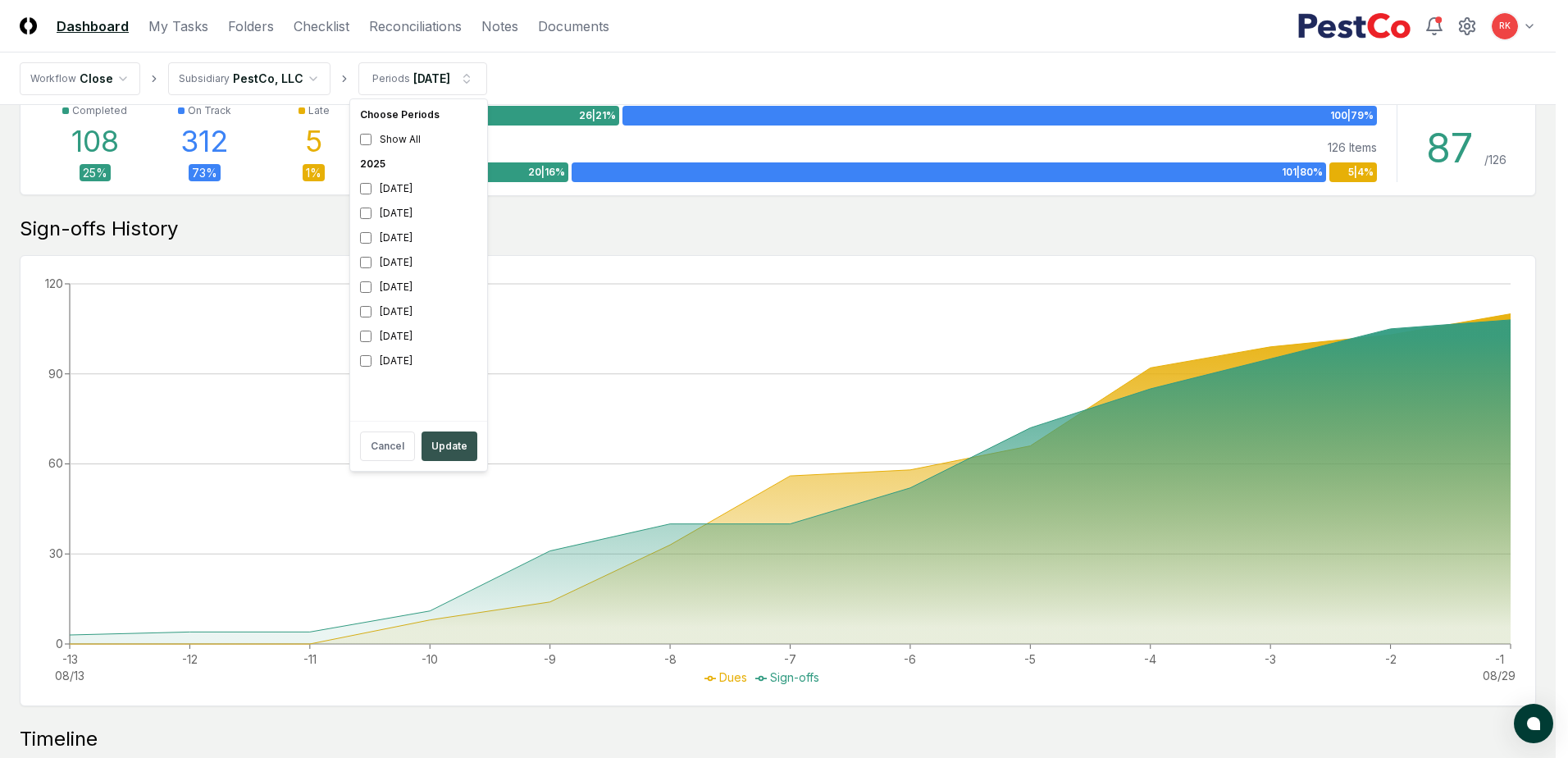
click at [444, 451] on button "Update" at bounding box center [449, 446] width 55 height 29
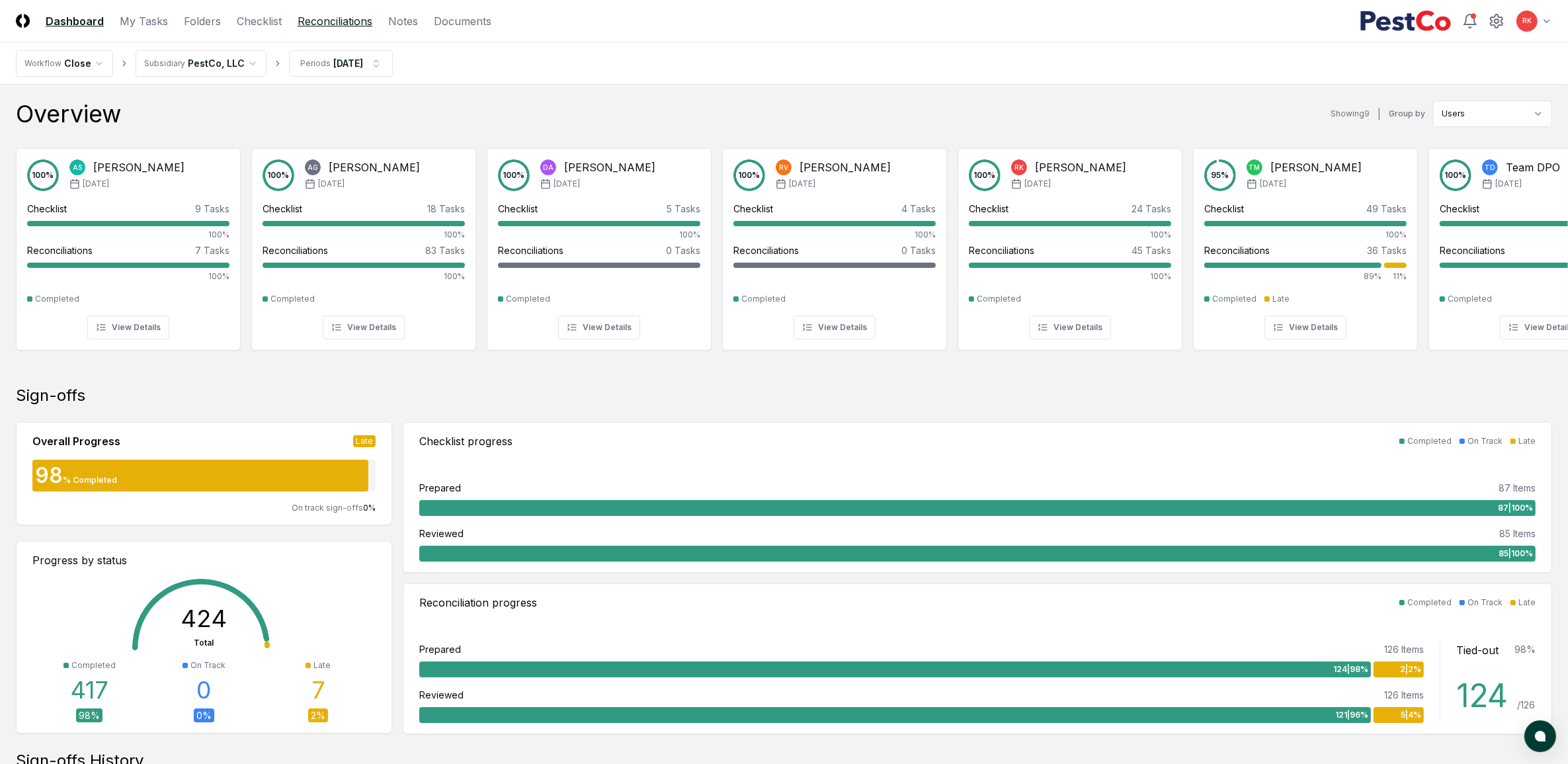
click at [317, 23] on link "Reconciliations" at bounding box center [335, 21] width 75 height 16
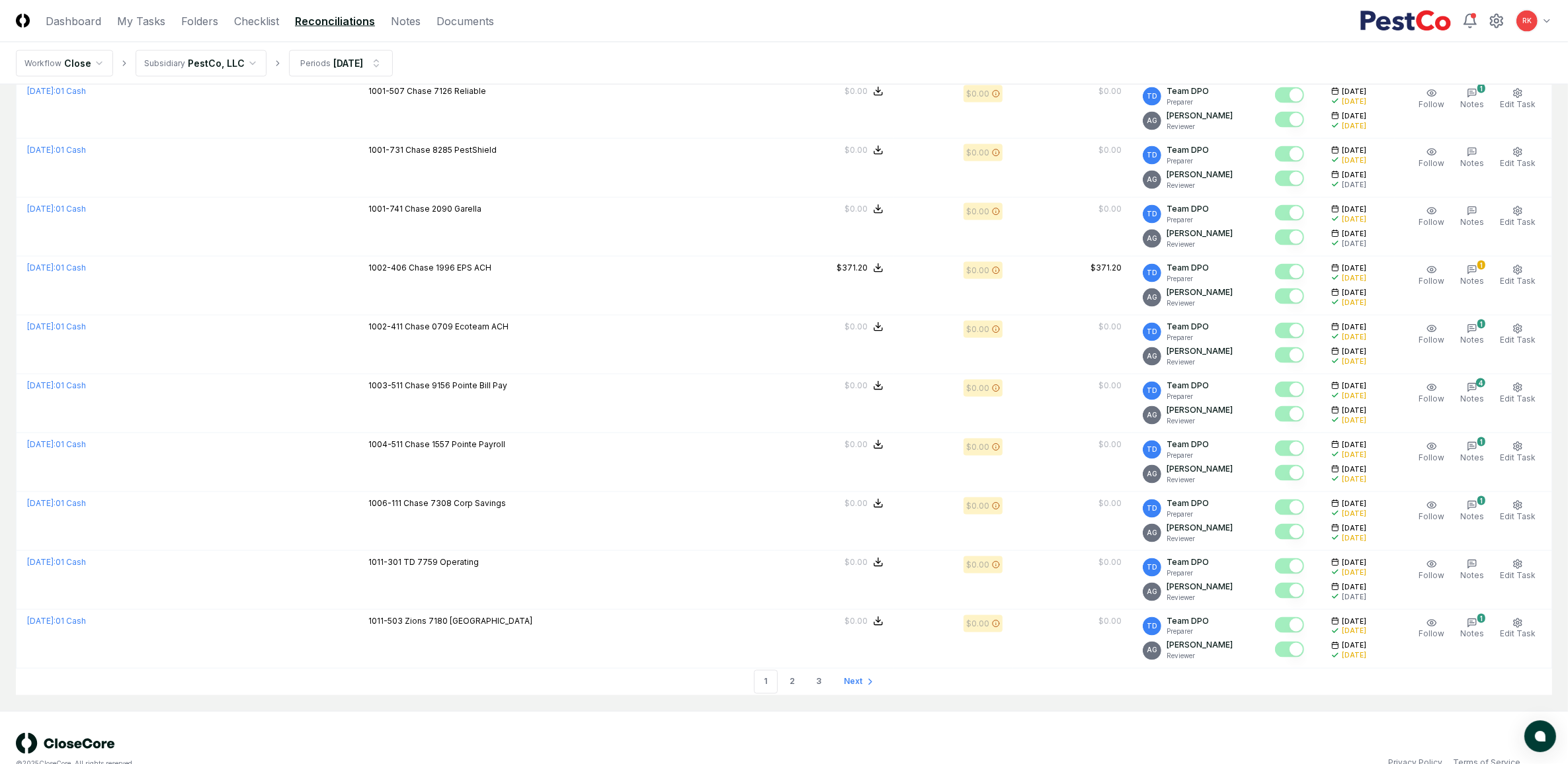
scroll to position [2539, 0]
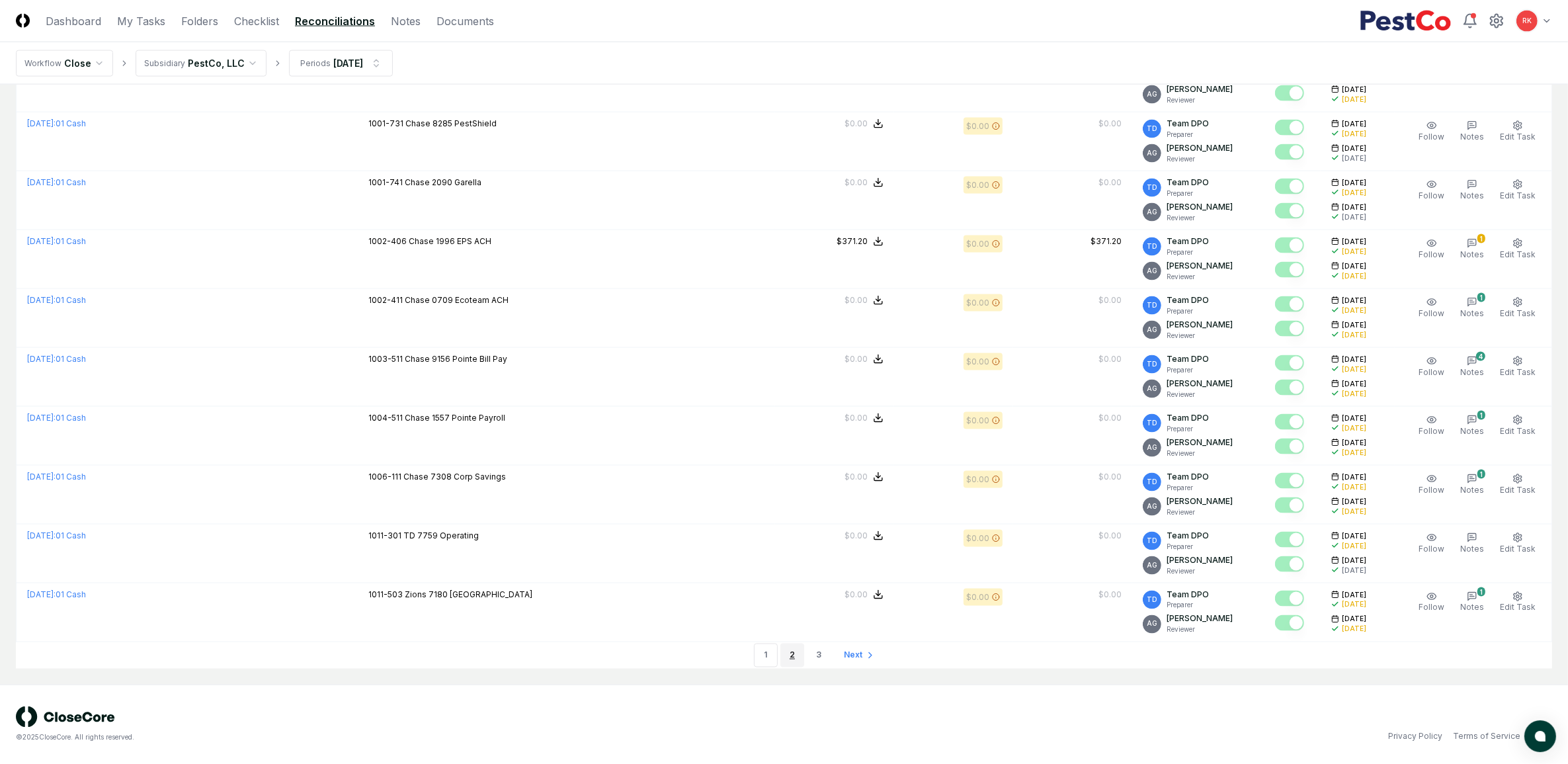
click at [798, 611] on link "2" at bounding box center [792, 655] width 24 height 24
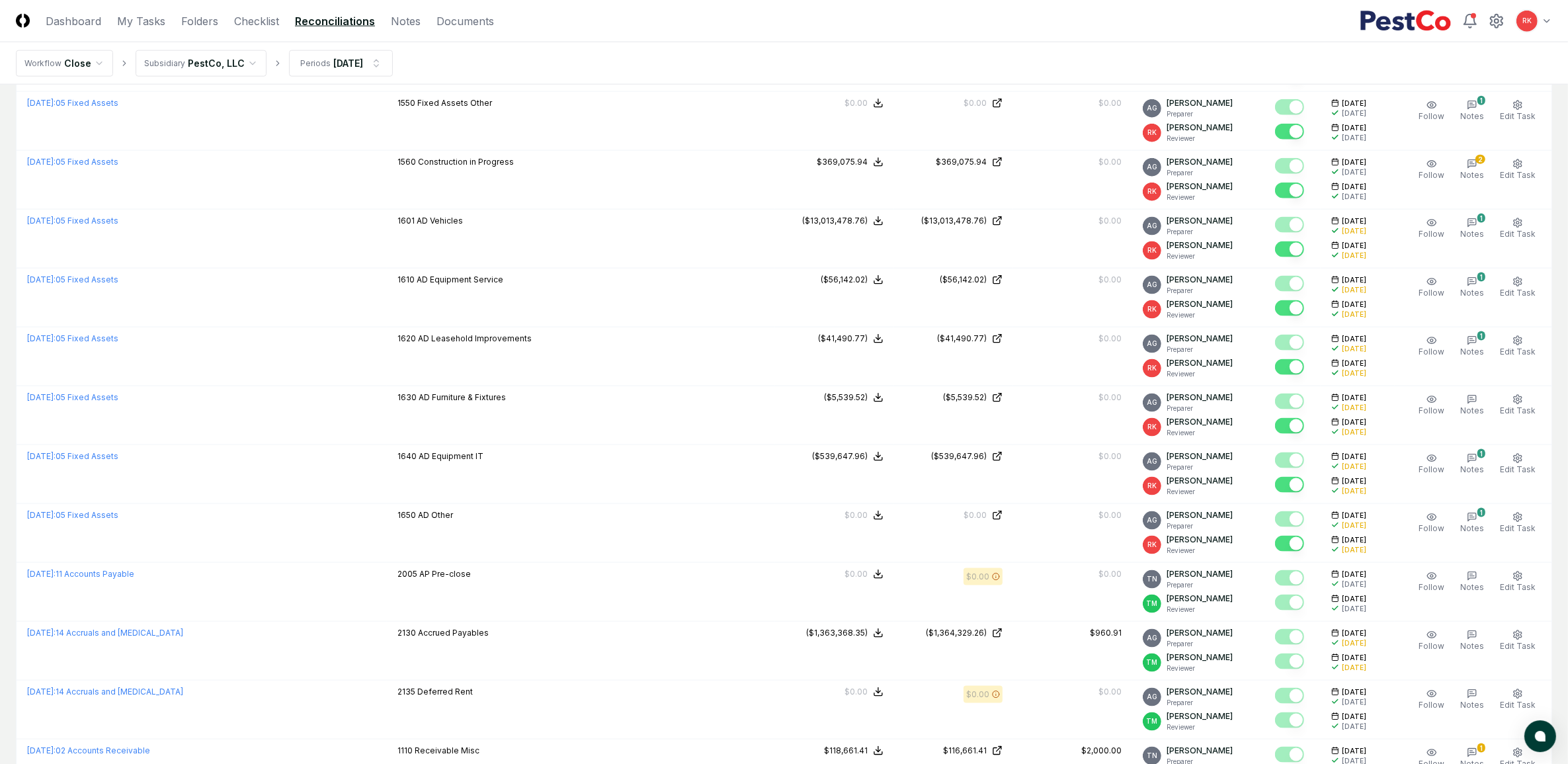
scroll to position [2539, 0]
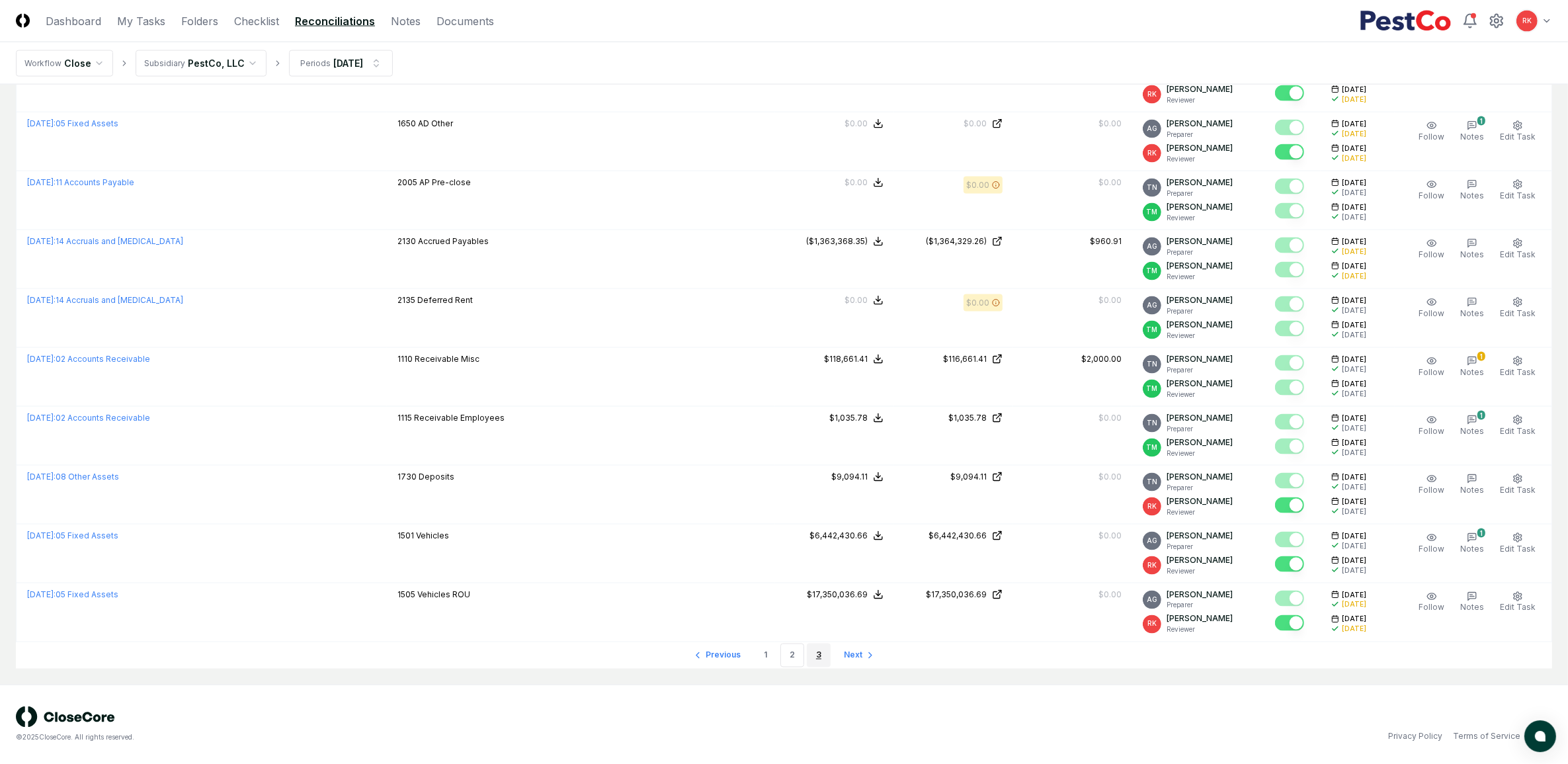
click at [808, 611] on link "3" at bounding box center [819, 655] width 24 height 24
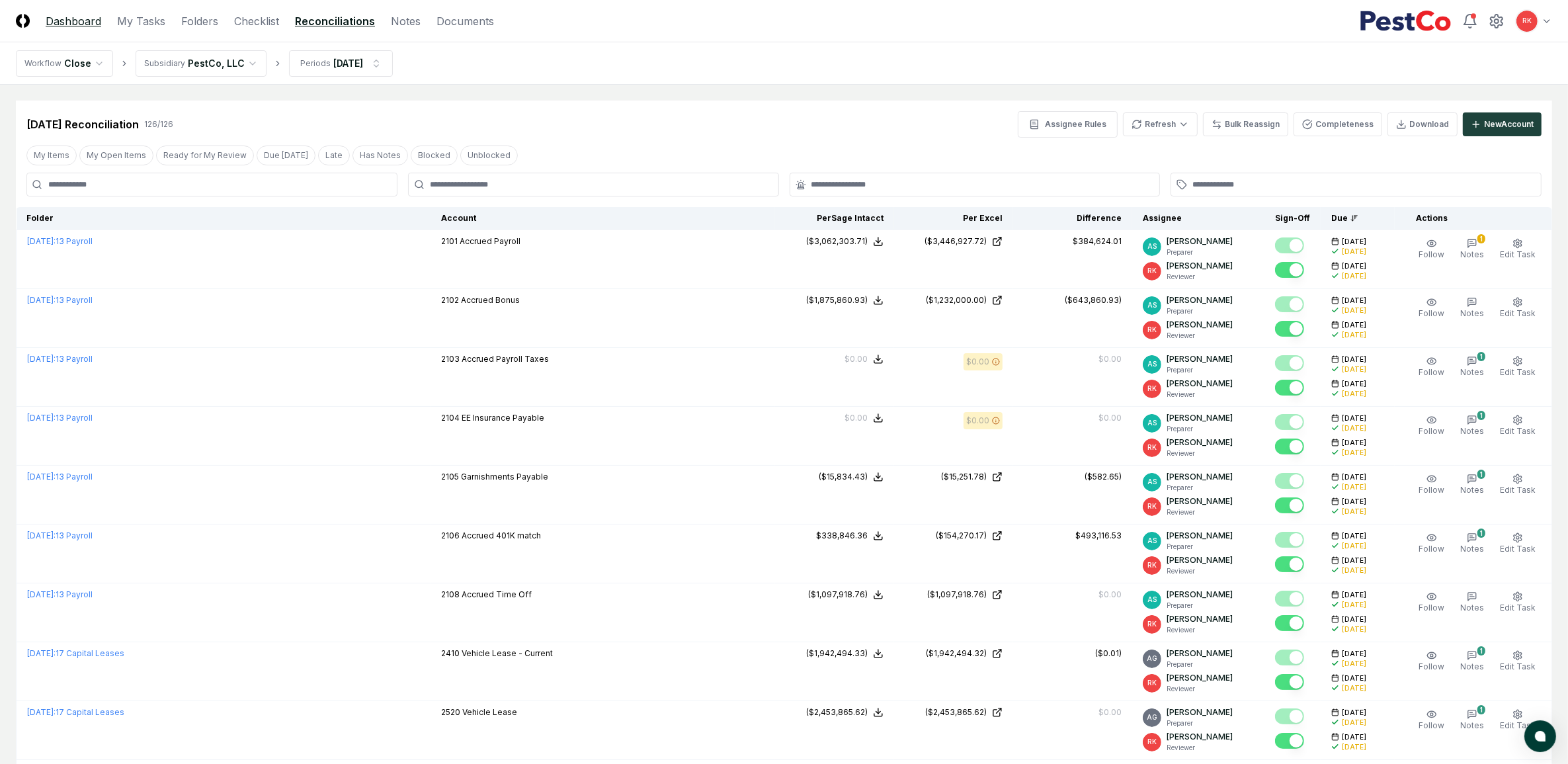
click at [68, 22] on link "Dashboard" at bounding box center [73, 21] width 55 height 16
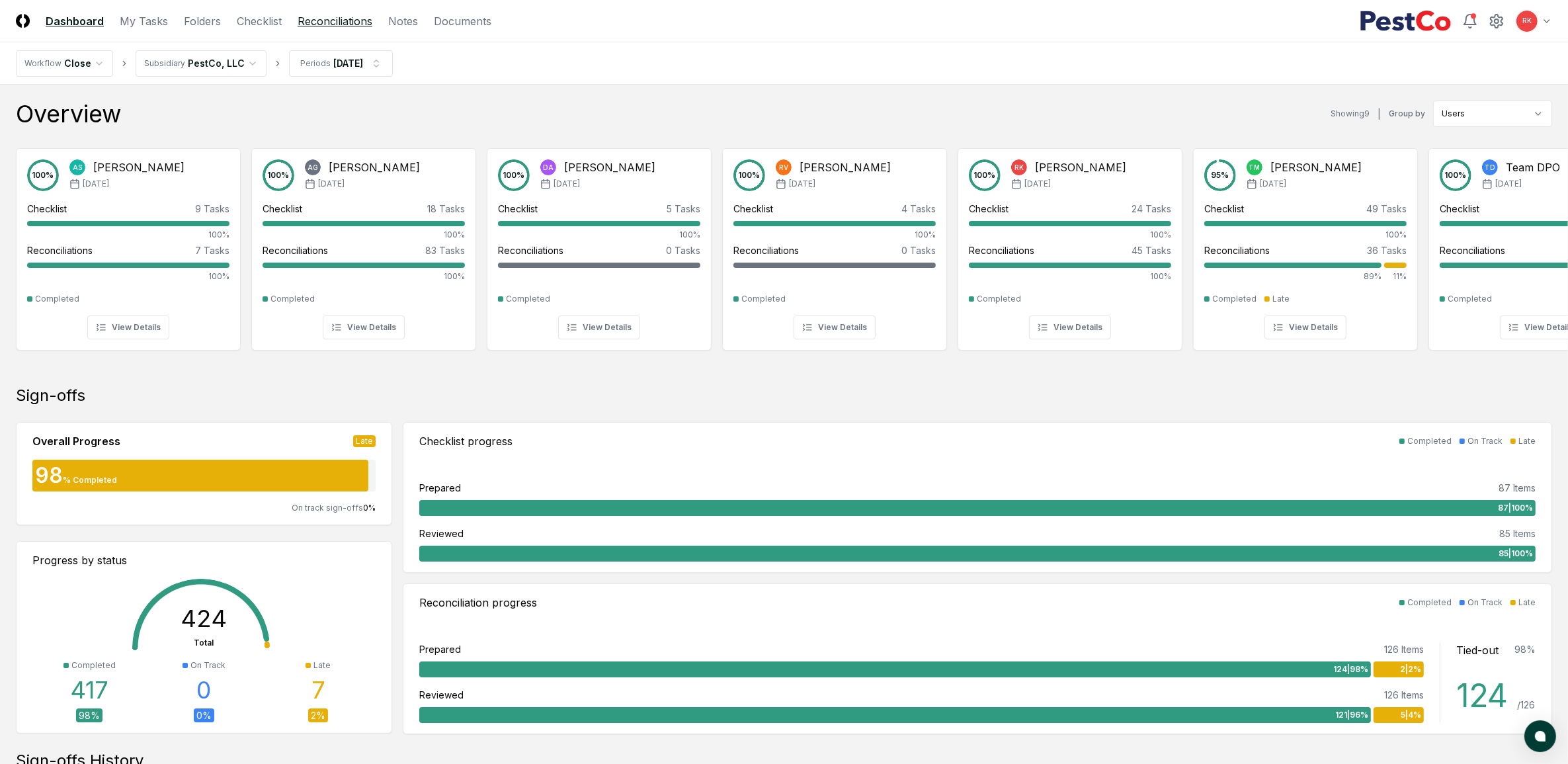
click at [339, 13] on link "Reconciliations" at bounding box center [335, 21] width 75 height 16
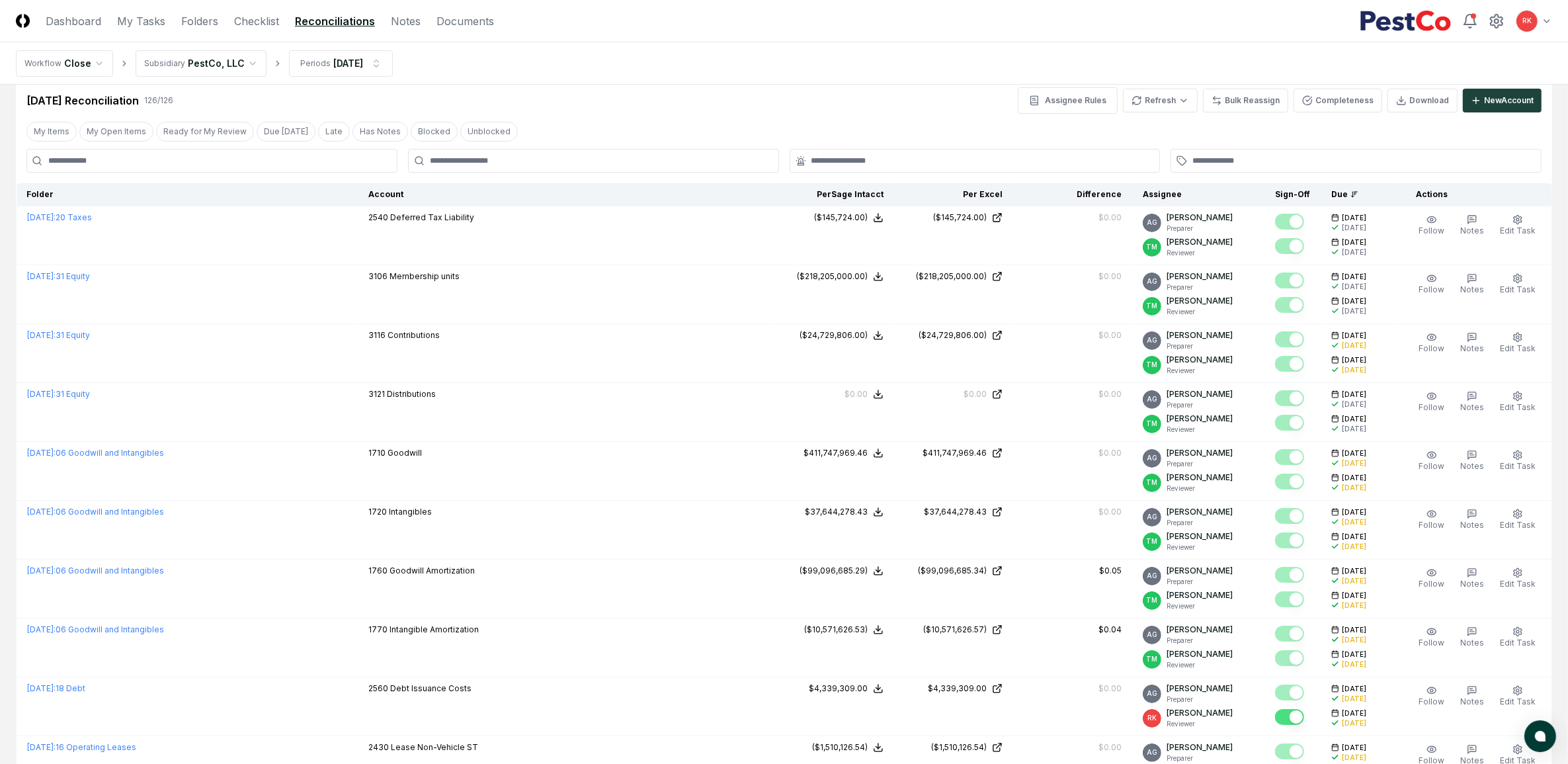
scroll to position [2539, 0]
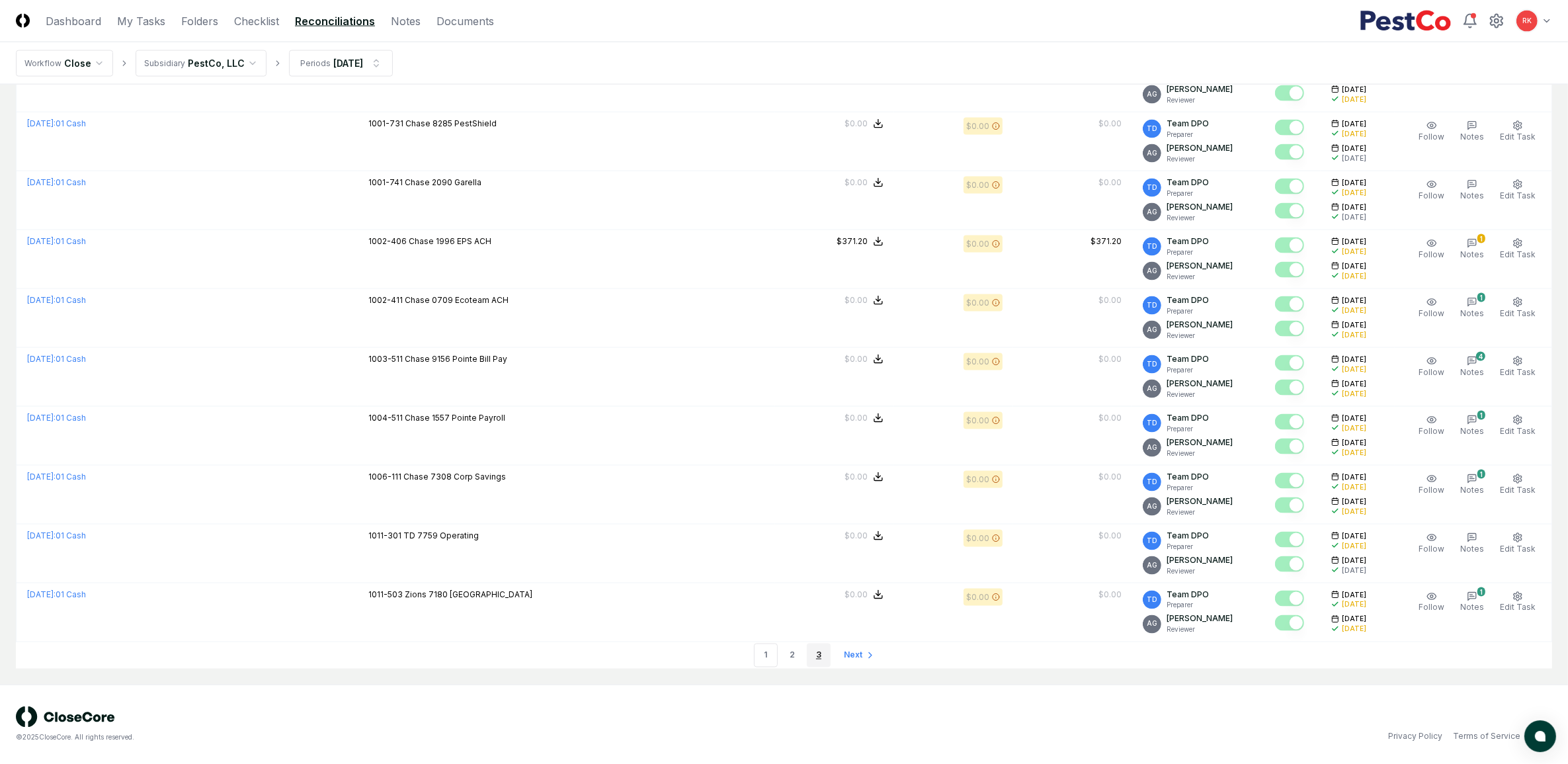
click at [818, 611] on link "3" at bounding box center [819, 655] width 24 height 24
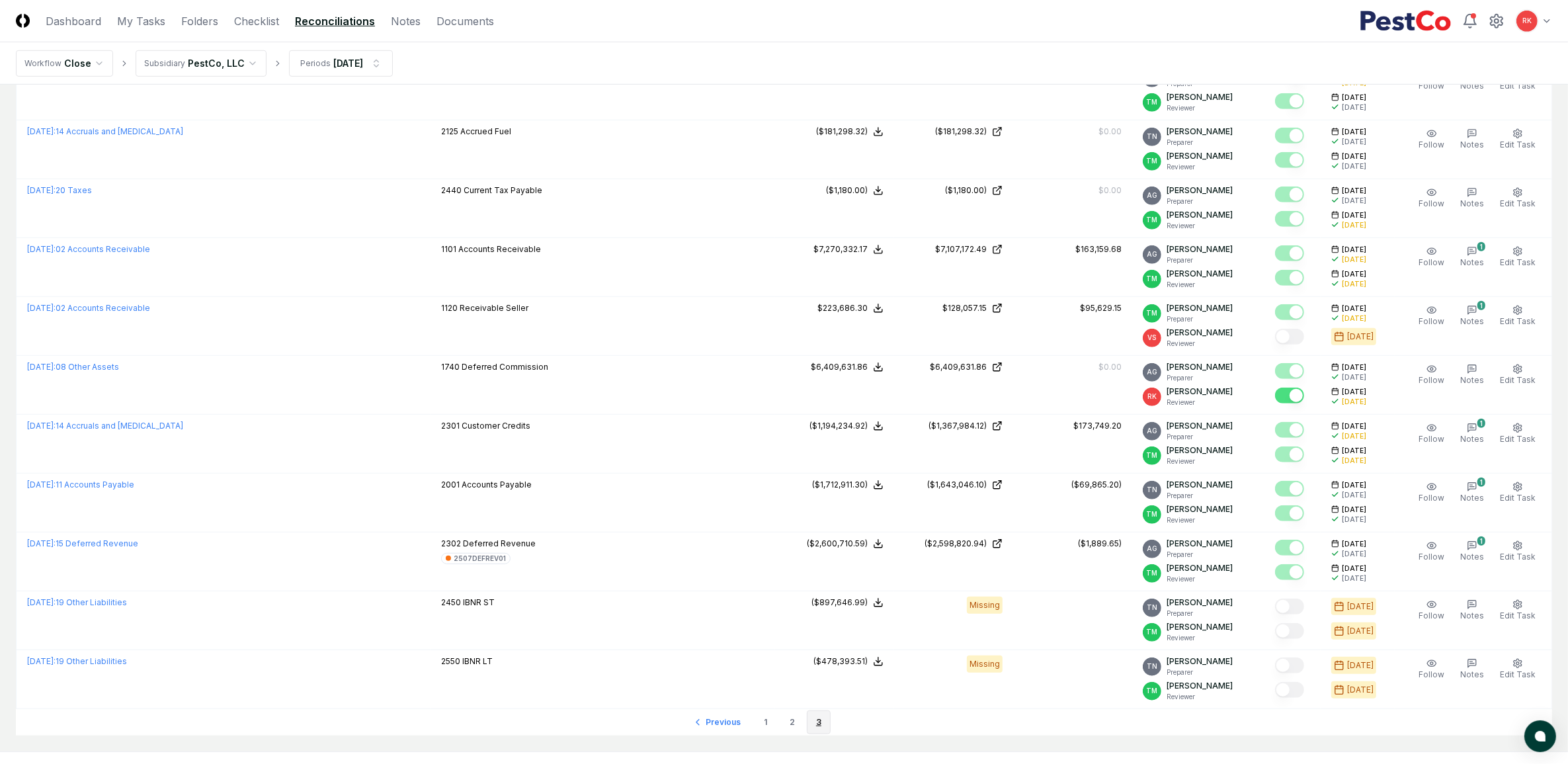
scroll to position [958, 0]
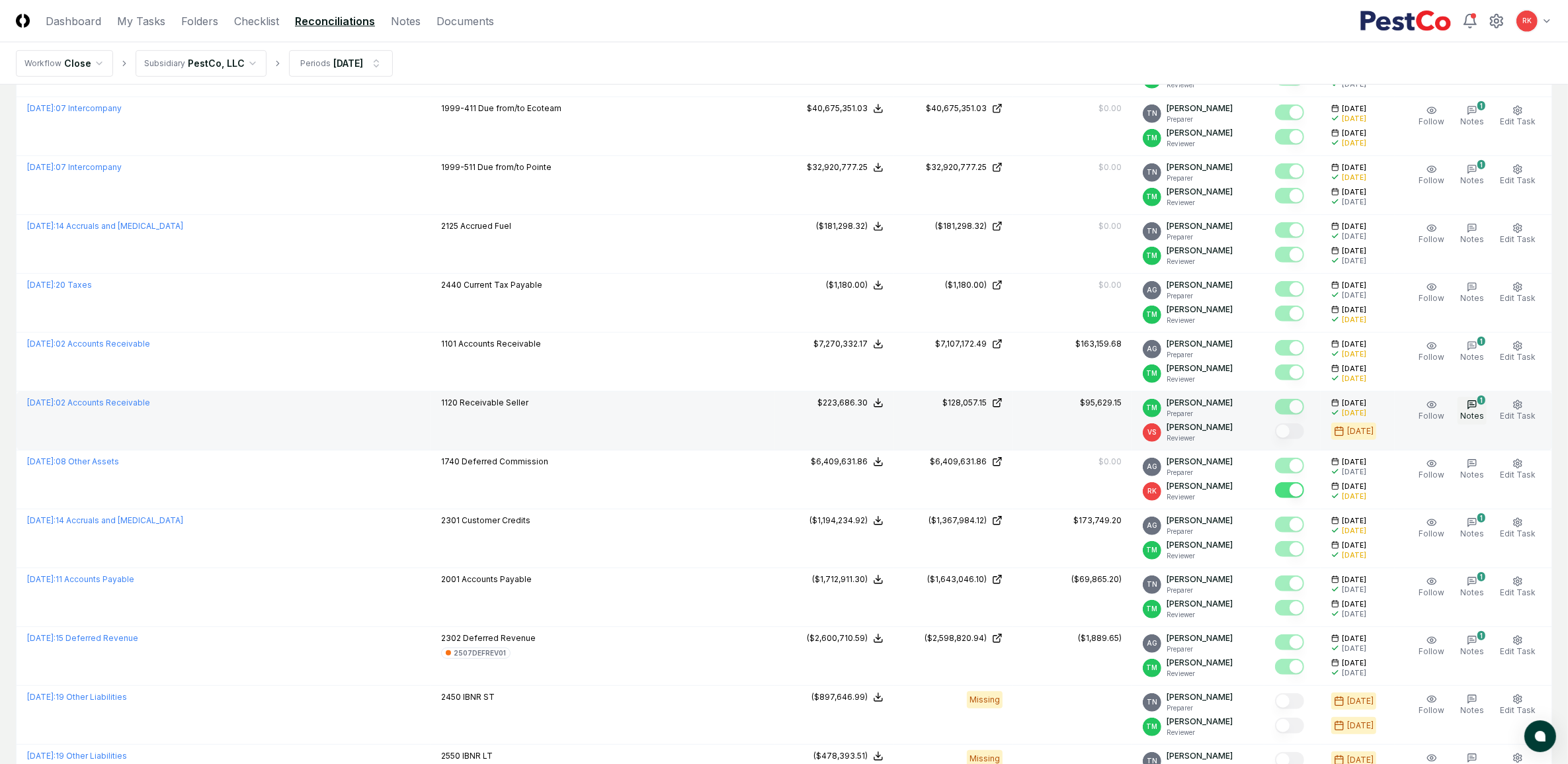
click at [1264, 414] on span "Notes" at bounding box center [1472, 416] width 24 height 10
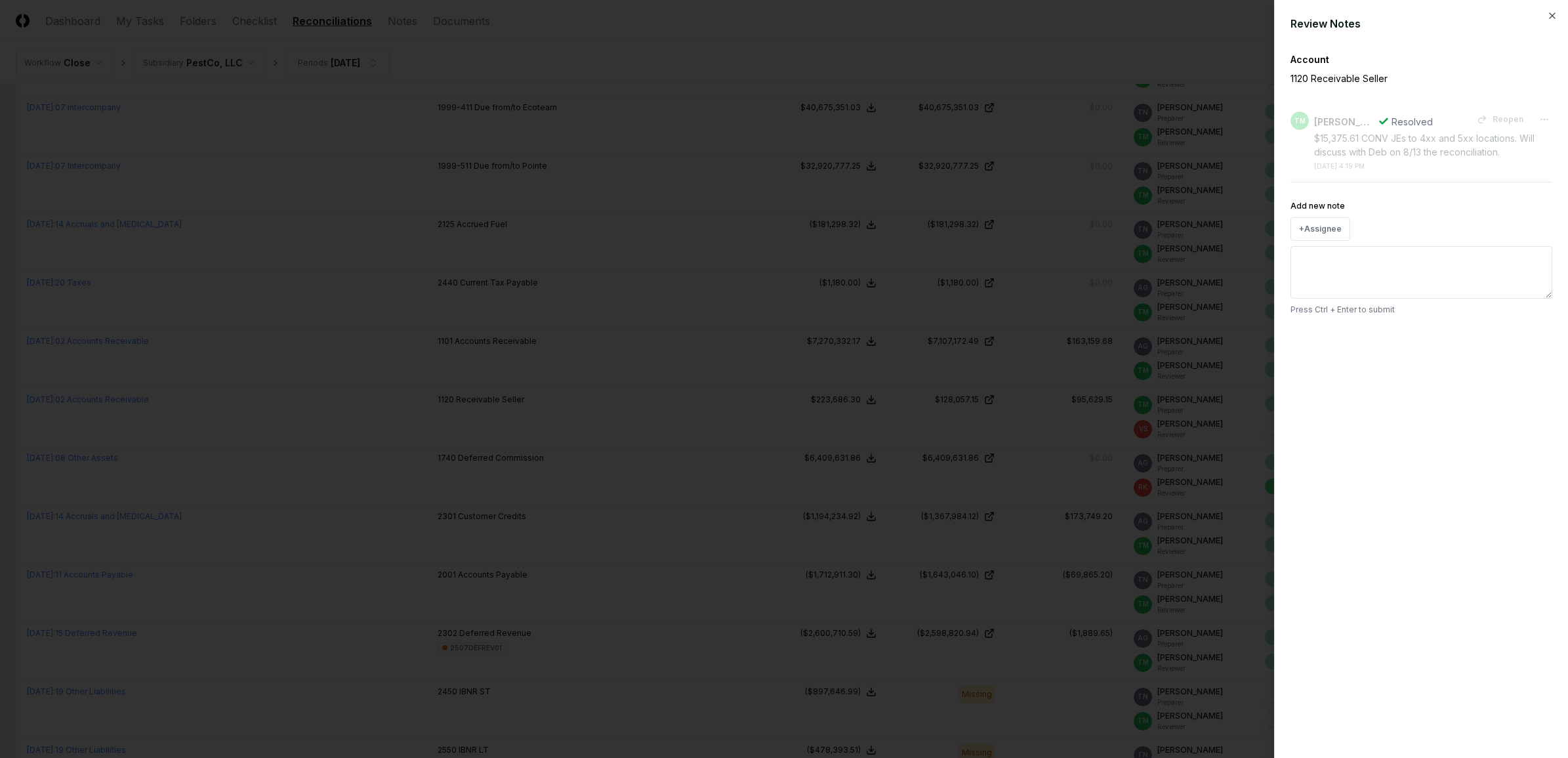
click at [854, 385] on div at bounding box center [784, 379] width 1568 height 758
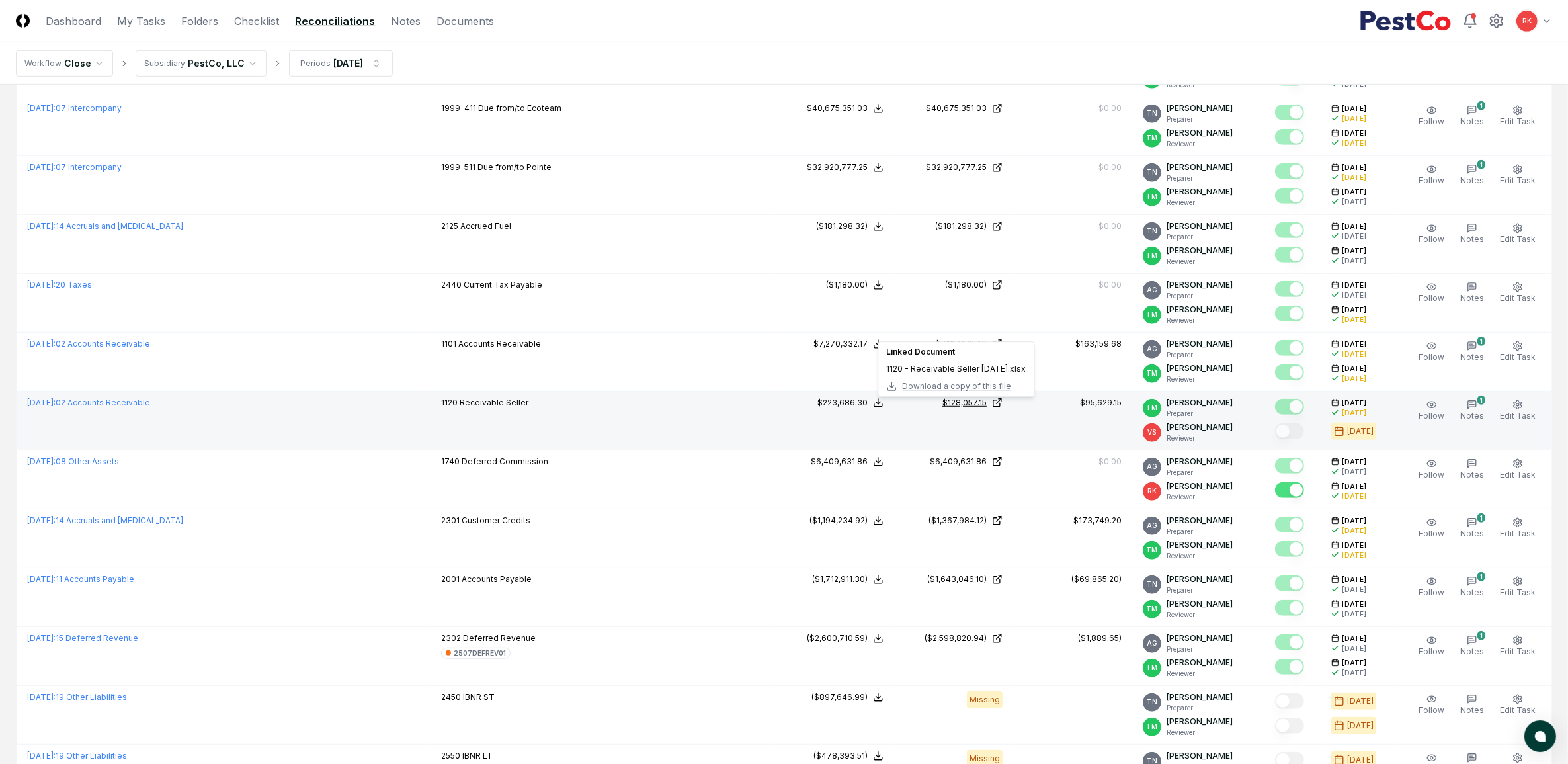
click at [967, 402] on div "$128,057.15" at bounding box center [965, 403] width 45 height 12
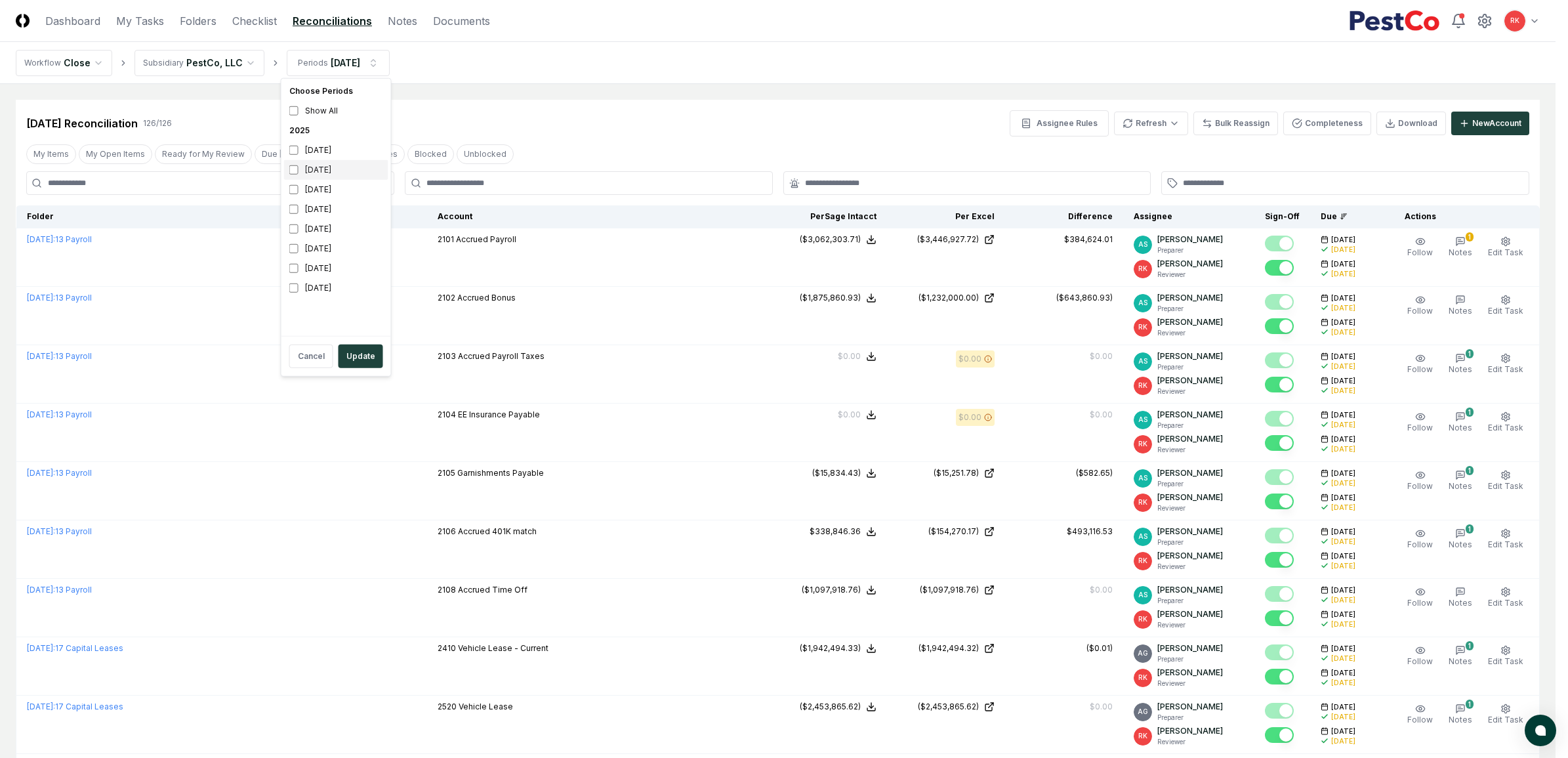
click at [303, 166] on div "[DATE]" at bounding box center [336, 170] width 104 height 20
click at [356, 359] on button "Update" at bounding box center [361, 356] width 44 height 24
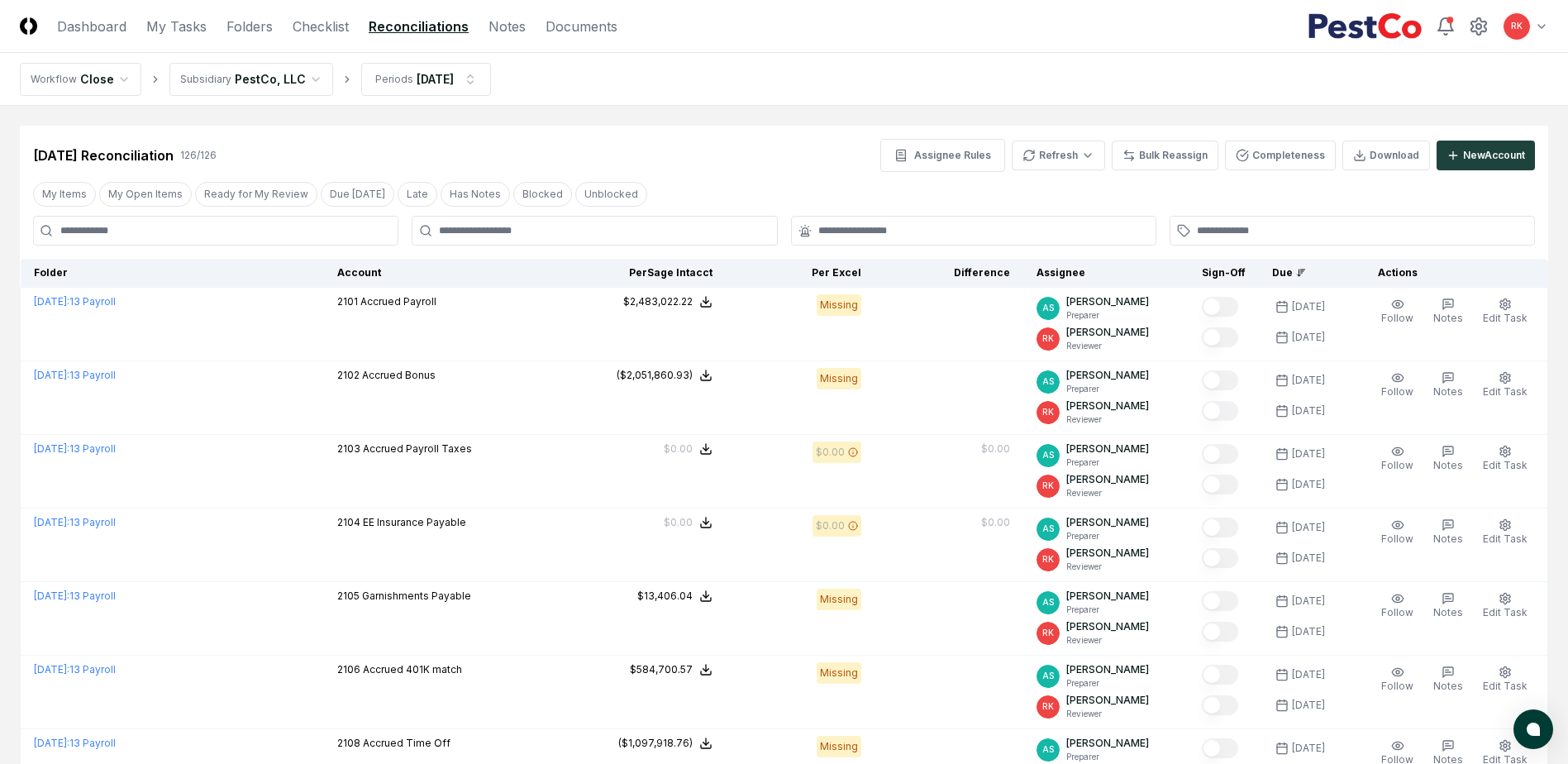
click at [143, 31] on nav "CloseCore Dashboard My Tasks Folders Checklist Reconciliations Notes Documents" at bounding box center [318, 26] width 597 height 20
click at [163, 31] on link "My Tasks" at bounding box center [176, 26] width 60 height 20
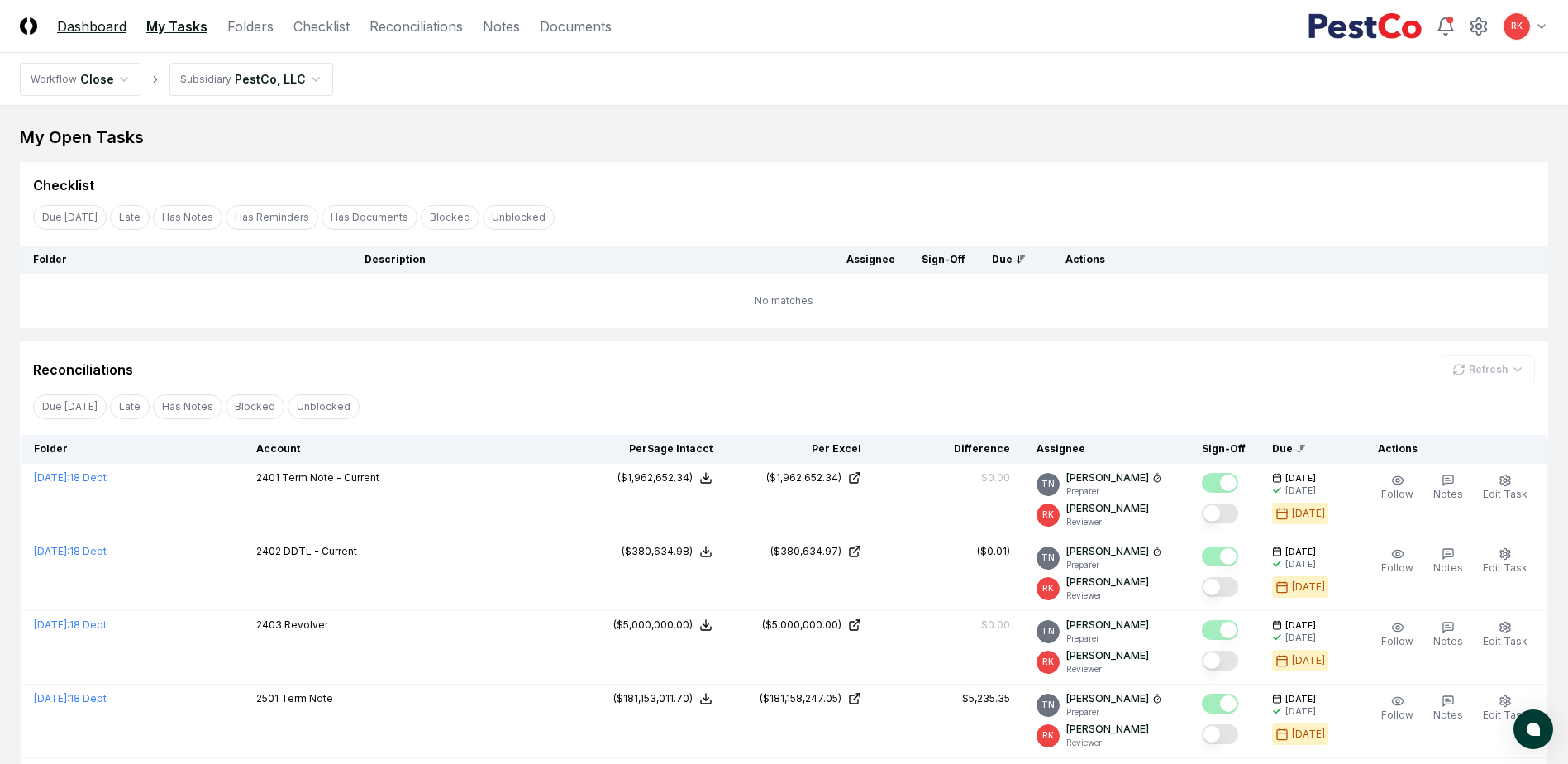
click at [93, 25] on link "Dashboard" at bounding box center [91, 26] width 69 height 20
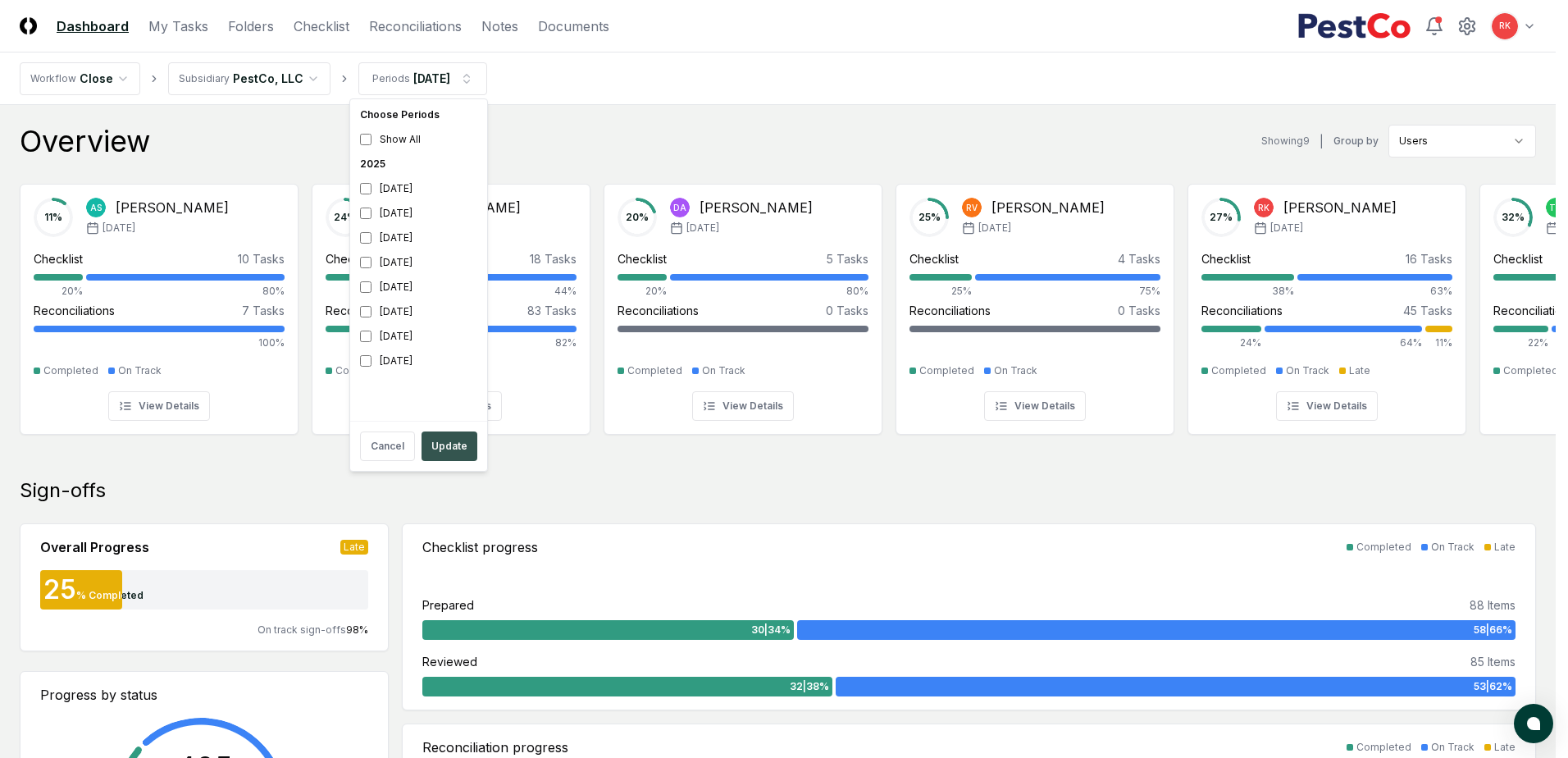
click at [450, 437] on button "Update" at bounding box center [449, 446] width 55 height 29
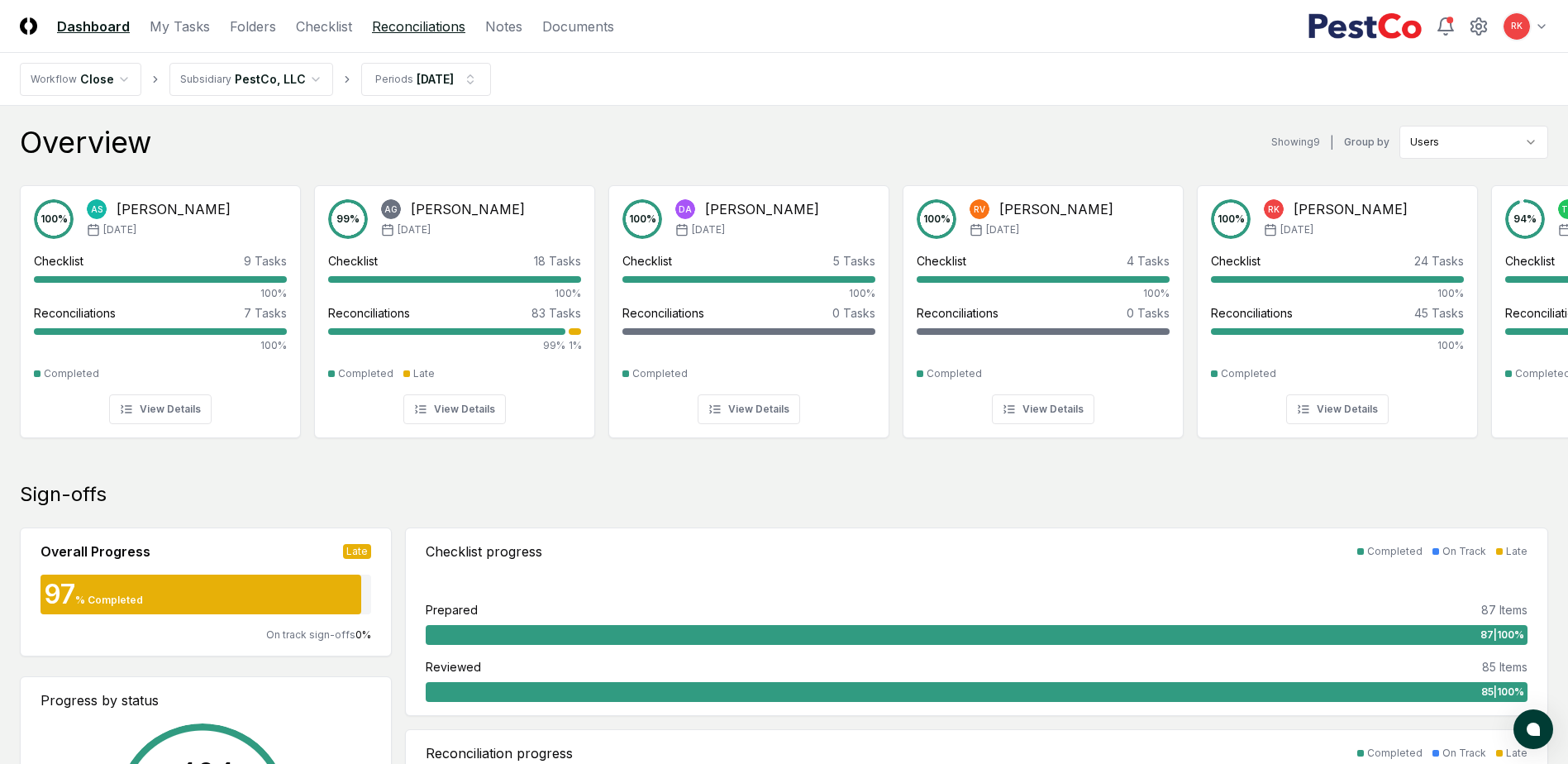
click at [399, 33] on link "Reconciliations" at bounding box center [418, 26] width 94 height 20
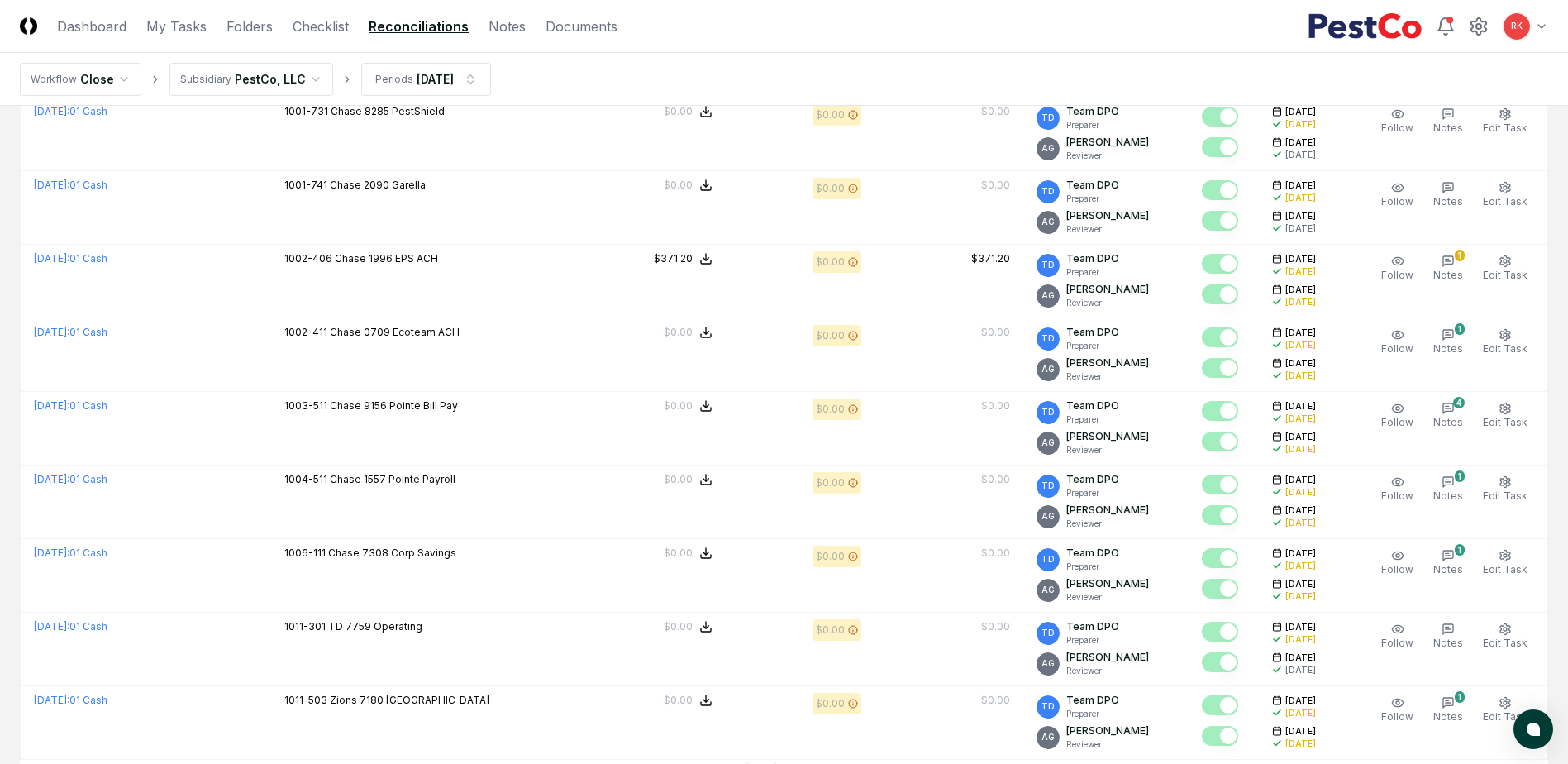
scroll to position [3356, 0]
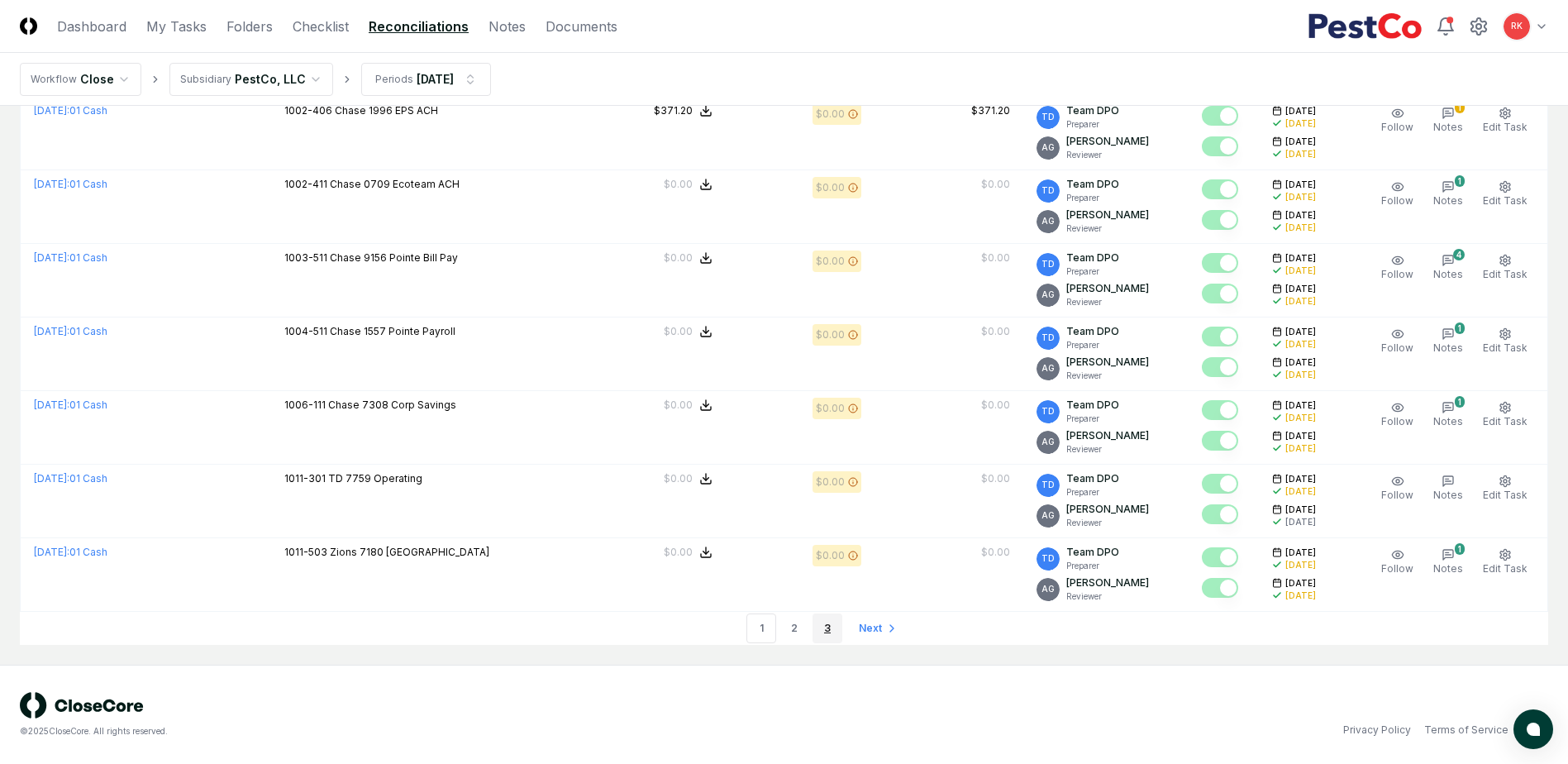
click at [818, 627] on link "3" at bounding box center [827, 628] width 30 height 30
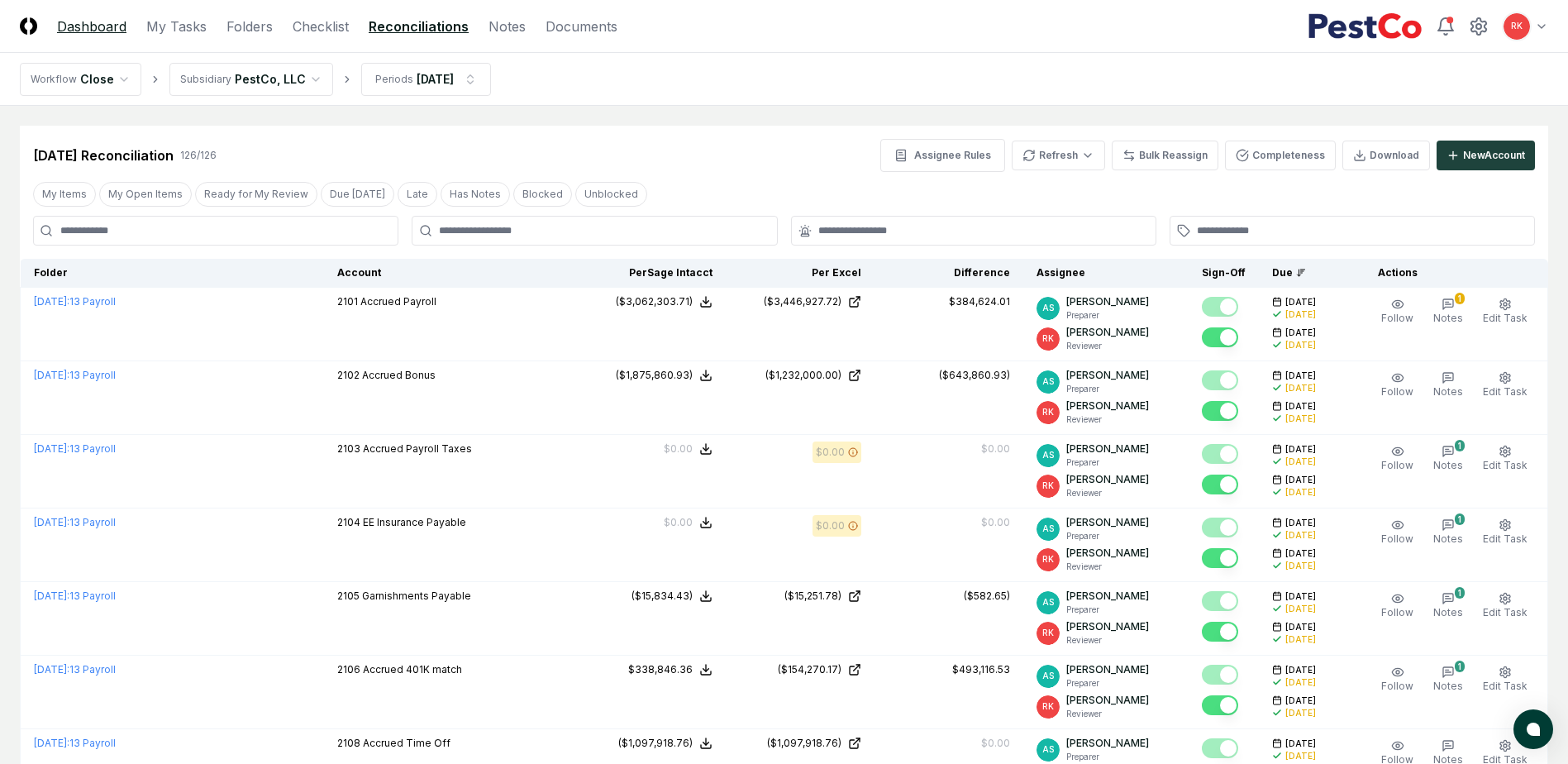
click at [106, 20] on link "Dashboard" at bounding box center [91, 26] width 69 height 20
